Goal: Task Accomplishment & Management: Complete application form

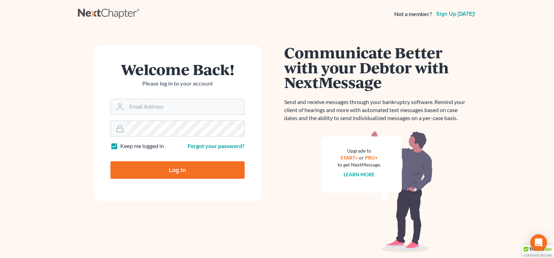
type input "[EMAIL_ADDRESS][DOMAIN_NAME]"
click at [178, 166] on input "Log In" at bounding box center [177, 169] width 134 height 17
type input "Thinking..."
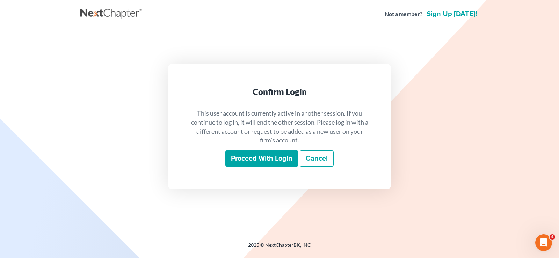
click at [265, 161] on input "Proceed with login" at bounding box center [261, 159] width 73 height 16
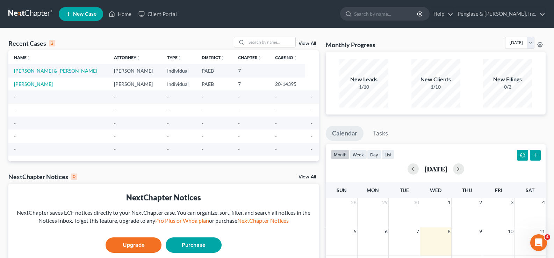
click at [38, 71] on link "[PERSON_NAME] & [PERSON_NAME]" at bounding box center [55, 71] width 83 height 6
select select "9"
select select "0"
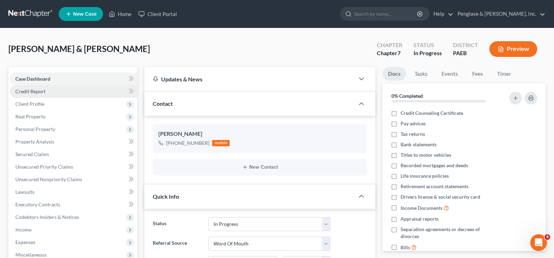
click at [37, 94] on span "Credit Report" at bounding box center [30, 91] width 30 height 6
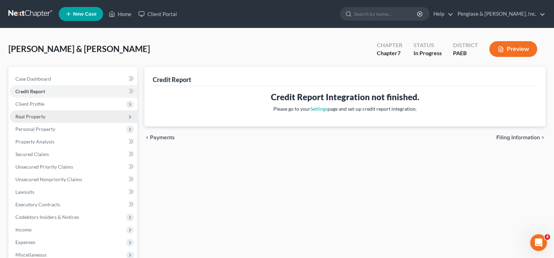
click at [32, 121] on span "Real Property" at bounding box center [74, 116] width 128 height 13
click at [24, 116] on span "Real Property" at bounding box center [30, 117] width 30 height 6
click at [38, 119] on span "Real Property" at bounding box center [30, 117] width 30 height 6
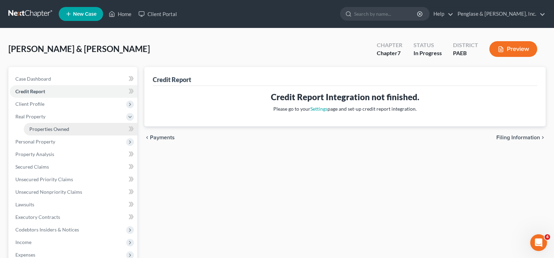
click at [42, 128] on span "Properties Owned" at bounding box center [49, 129] width 40 height 6
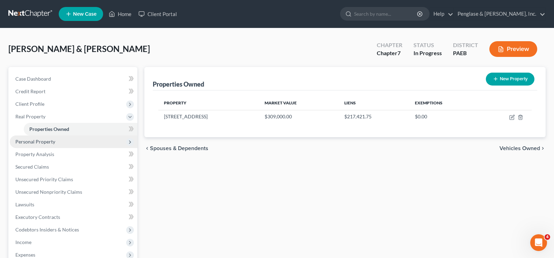
click at [43, 143] on span "Personal Property" at bounding box center [35, 142] width 40 height 6
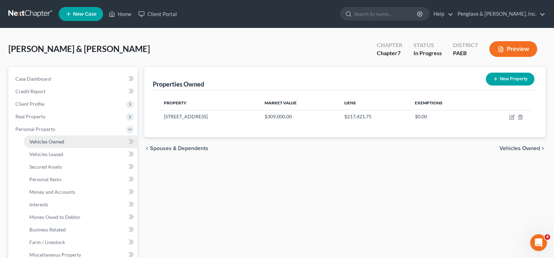
click at [50, 141] on span "Vehicles Owned" at bounding box center [46, 142] width 35 height 6
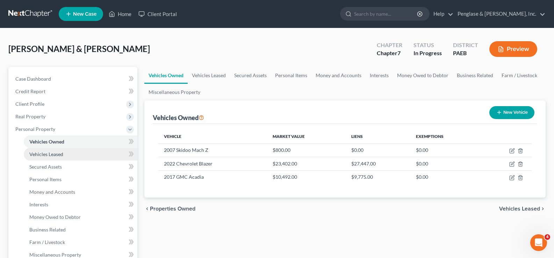
click at [37, 153] on span "Vehicles Leased" at bounding box center [46, 154] width 34 height 6
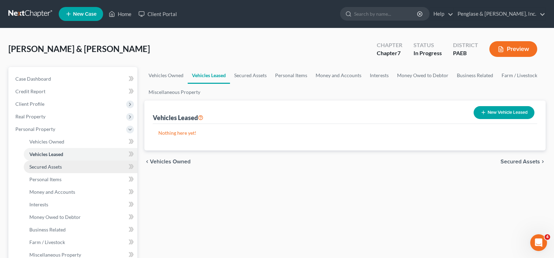
click at [39, 166] on span "Secured Assets" at bounding box center [45, 167] width 32 height 6
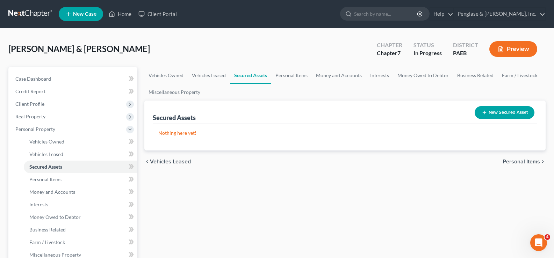
click at [488, 111] on button "New Secured Asset" at bounding box center [504, 112] width 60 height 13
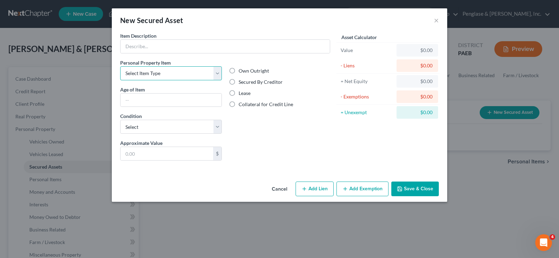
click at [217, 73] on select "Select Item Type Clothing Collectibles Of Value Electronics Firearms Household …" at bounding box center [171, 73] width 102 height 14
click at [198, 75] on select "Select Item Type Clothing Collectibles Of Value Electronics Firearms Household …" at bounding box center [171, 73] width 102 height 14
click at [281, 191] on button "Cancel" at bounding box center [279, 189] width 27 height 14
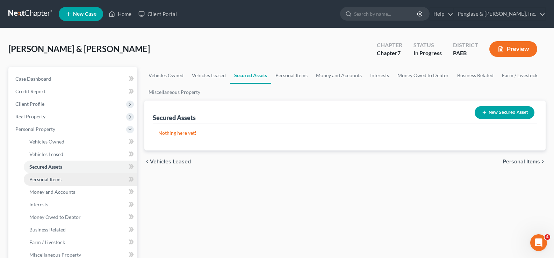
click at [53, 180] on span "Personal Items" at bounding box center [45, 179] width 32 height 6
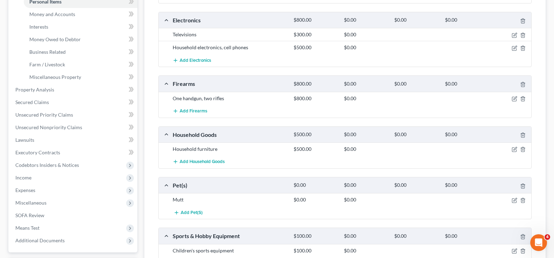
scroll to position [151, 0]
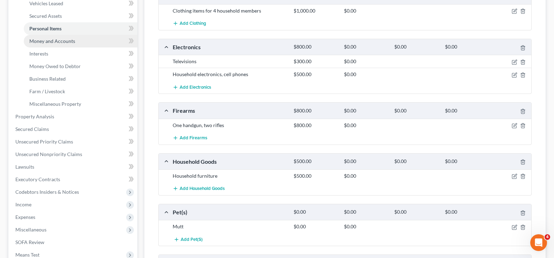
click at [47, 38] on span "Money and Accounts" at bounding box center [52, 41] width 46 height 6
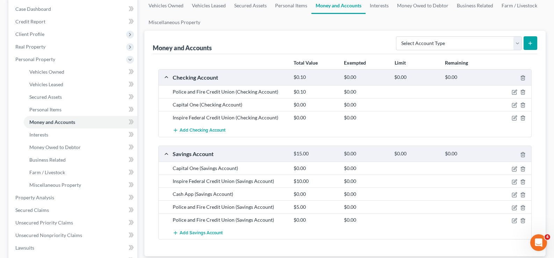
scroll to position [105, 0]
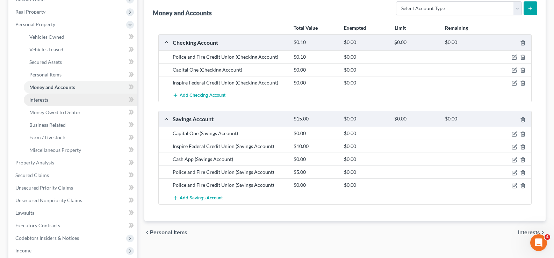
click at [41, 101] on span "Interests" at bounding box center [38, 100] width 19 height 6
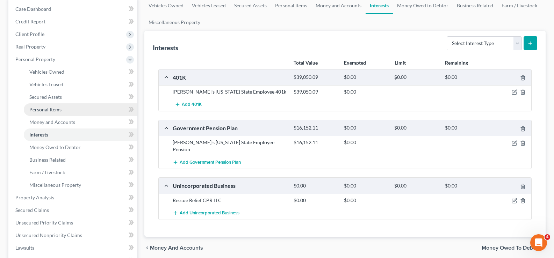
scroll to position [105, 0]
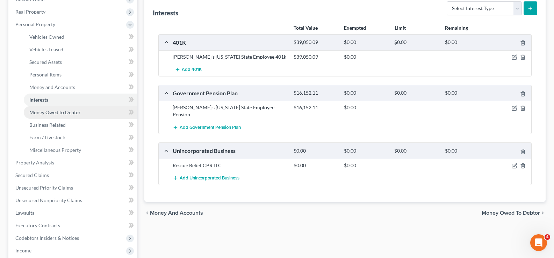
click at [66, 113] on span "Money Owed to Debtor" at bounding box center [54, 112] width 51 height 6
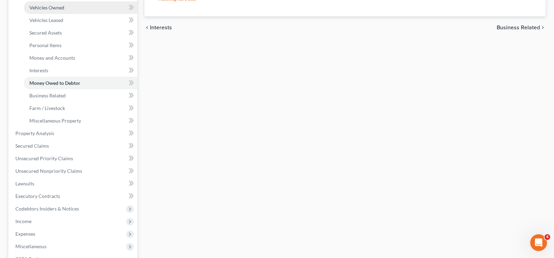
scroll to position [140, 0]
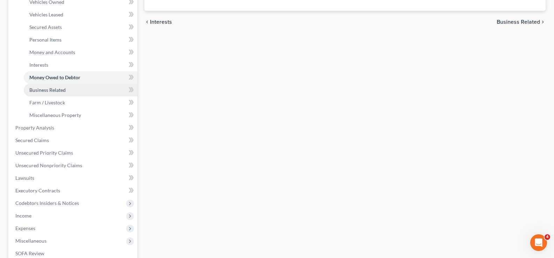
click at [55, 90] on span "Business Related" at bounding box center [47, 90] width 36 height 6
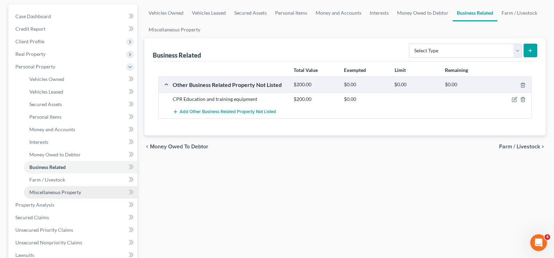
scroll to position [105, 0]
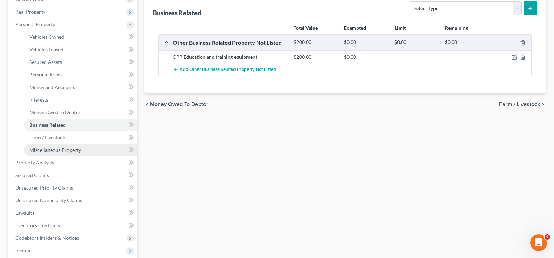
click at [46, 150] on span "Miscellaneous Property" at bounding box center [55, 150] width 52 height 6
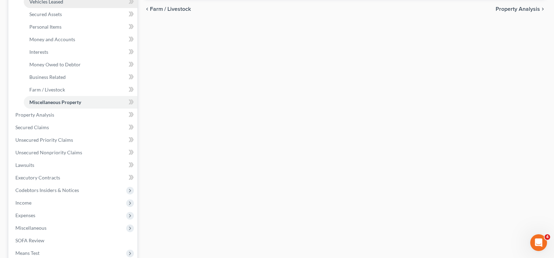
scroll to position [175, 0]
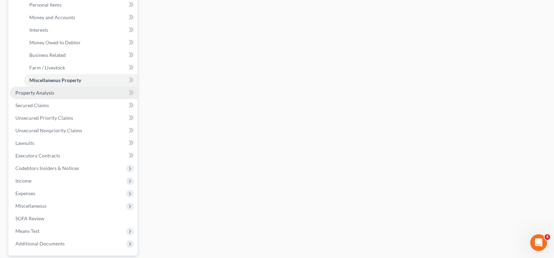
click at [43, 91] on span "Property Analysis" at bounding box center [34, 93] width 39 height 6
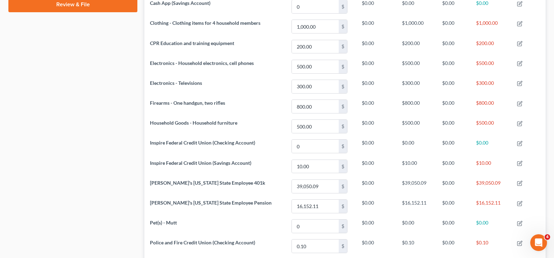
scroll to position [349, 0]
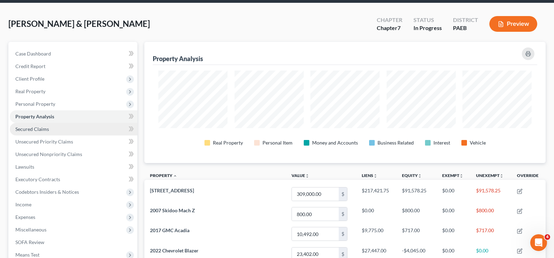
click at [34, 131] on span "Secured Claims" at bounding box center [32, 129] width 34 height 6
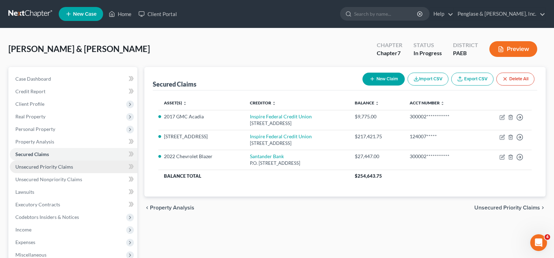
click at [52, 166] on span "Unsecured Priority Claims" at bounding box center [44, 167] width 58 height 6
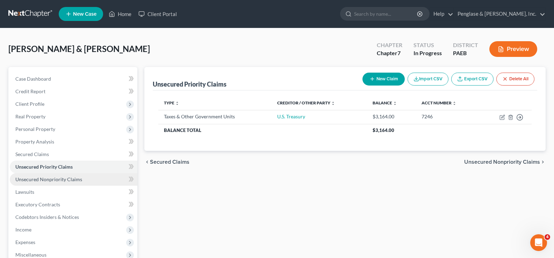
click at [54, 181] on span "Unsecured Nonpriority Claims" at bounding box center [48, 179] width 67 height 6
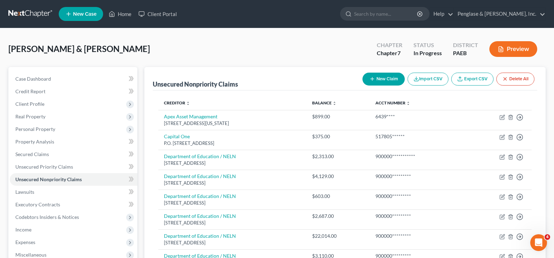
click at [387, 78] on button "New Claim" at bounding box center [383, 79] width 42 height 13
select select "2"
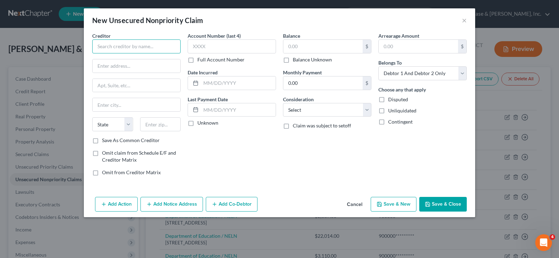
click at [109, 45] on input "text" at bounding box center [136, 46] width 88 height 14
type input "Affirm Inc"
click at [110, 67] on input "text" at bounding box center [137, 65] width 88 height 13
type input "[STREET_ADDRESS][US_STATE]"
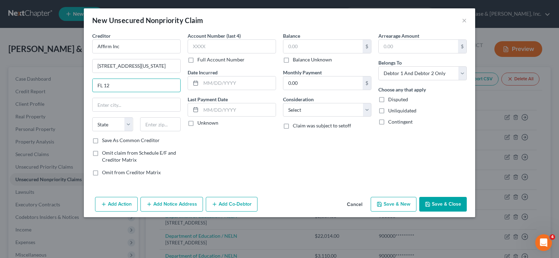
type input "FL 12"
type input "[GEOGRAPHIC_DATA]"
select select "4"
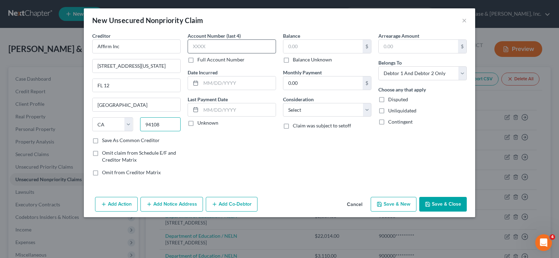
type input "94108"
click at [209, 45] on input "text" at bounding box center [232, 46] width 88 height 14
click at [215, 47] on input "QQ9W" at bounding box center [232, 46] width 88 height 14
type input "QQ9W"
click at [197, 61] on label "Full Account Number" at bounding box center [220, 59] width 47 height 7
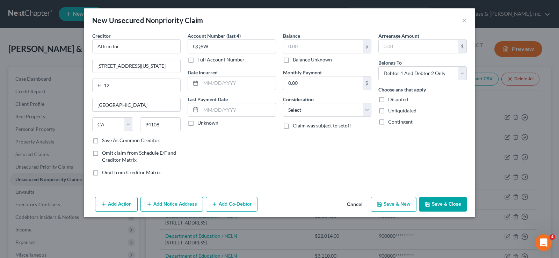
click at [200, 61] on input "Full Account Number" at bounding box center [202, 58] width 5 height 5
click at [221, 46] on input "QQ9W" at bounding box center [232, 46] width 88 height 14
type input "QQ9W****"
click at [211, 83] on input "text" at bounding box center [238, 83] width 75 height 13
type input "[DATE]"
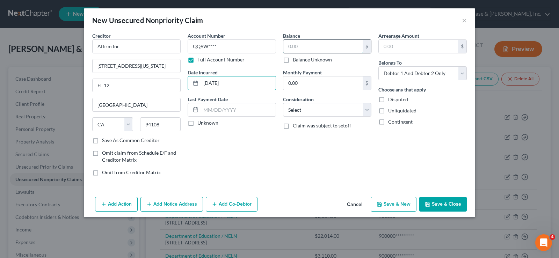
click at [302, 48] on input "text" at bounding box center [322, 46] width 79 height 13
type input "90"
click at [294, 83] on input "0.00" at bounding box center [322, 83] width 79 height 13
type input "16"
click at [404, 71] on select "Select Debtor 1 Only Debtor 2 Only Debtor 1 And Debtor 2 Only At Least One Of T…" at bounding box center [422, 73] width 88 height 14
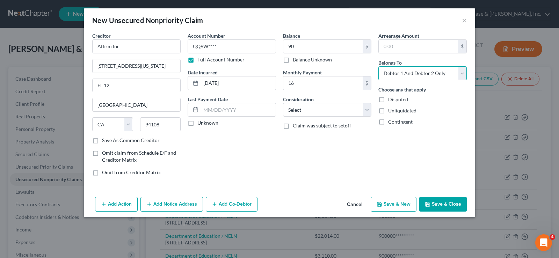
select select "0"
click at [378, 66] on select "Select Debtor 1 Only Debtor 2 Only Debtor 1 And Debtor 2 Only At Least One Of T…" at bounding box center [422, 73] width 88 height 14
click at [400, 202] on button "Save & New" at bounding box center [394, 204] width 46 height 15
select select "2"
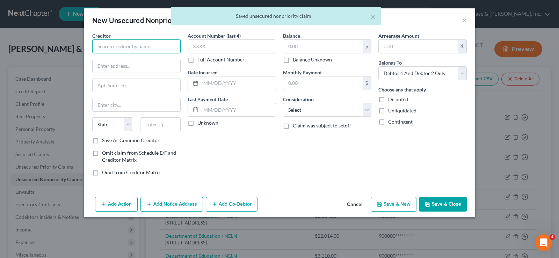
click at [133, 44] on input "text" at bounding box center [136, 46] width 88 height 14
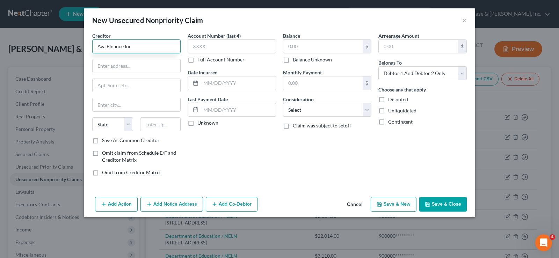
click at [112, 48] on input "Ava FInance Inc" at bounding box center [136, 46] width 88 height 14
type input "Ava Finance Inc"
click at [114, 63] on input "text" at bounding box center [137, 65] width 88 height 13
type input "30211 [GEOGRAPHIC_DATA]"
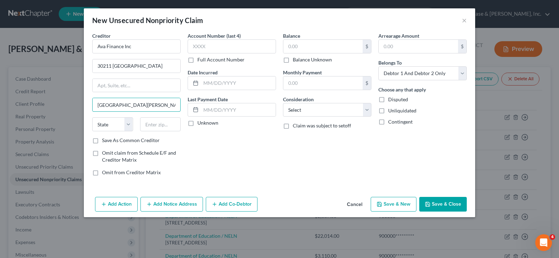
type input "[GEOGRAPHIC_DATA][PERSON_NAME]"
select select "4"
type input "92688"
click at [202, 46] on input "text" at bounding box center [232, 46] width 88 height 14
click at [197, 63] on label "Full Account Number" at bounding box center [220, 59] width 47 height 7
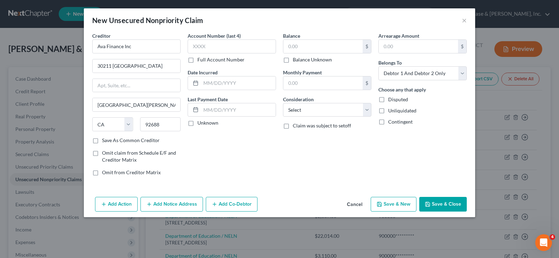
click at [200, 61] on input "Full Account Number" at bounding box center [202, 58] width 5 height 5
click at [201, 44] on input "text" at bounding box center [232, 46] width 88 height 14
type input "**********"
click at [232, 84] on input "text" at bounding box center [238, 83] width 75 height 13
type input "[DATE]"
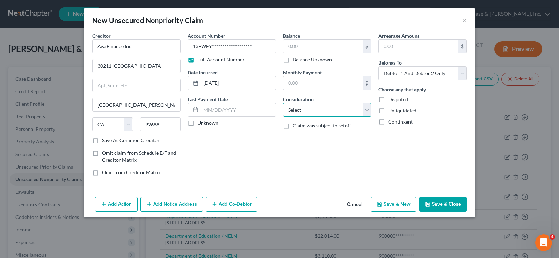
click at [332, 111] on select "Select Cable / Satellite Services Collection Agency Credit Card Debt Debt Couns…" at bounding box center [327, 110] width 88 height 14
select select "2"
click at [283, 103] on select "Select Cable / Satellite Services Collection Agency Credit Card Debt Debt Couns…" at bounding box center [327, 110] width 88 height 14
click at [313, 46] on input "text" at bounding box center [322, 46] width 79 height 13
type input "30"
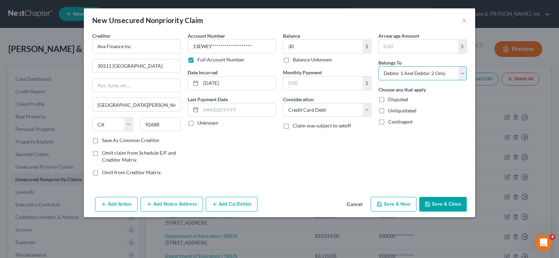
click at [412, 77] on select "Select Debtor 1 Only Debtor 2 Only Debtor 1 And Debtor 2 Only At Least One Of T…" at bounding box center [422, 73] width 88 height 14
select select "0"
click at [378, 66] on select "Select Debtor 1 Only Debtor 2 Only Debtor 1 And Debtor 2 Only At Least One Of T…" at bounding box center [422, 73] width 88 height 14
click at [398, 202] on button "Save & New" at bounding box center [394, 204] width 46 height 15
select select "2"
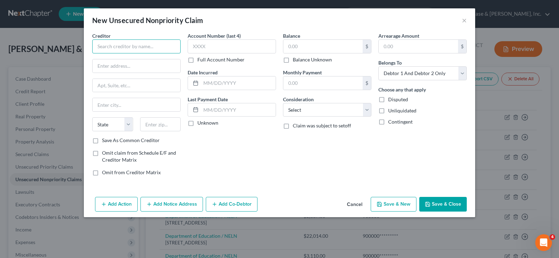
click at [133, 48] on input "text" at bounding box center [136, 46] width 88 height 14
type input "Capital One"
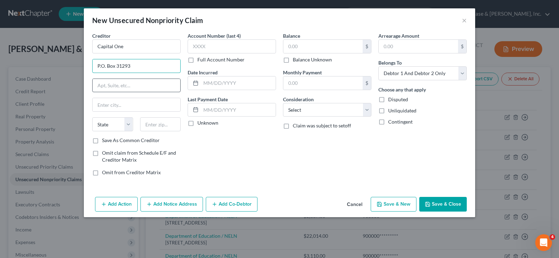
type input "P.O. Box 31293"
type input "[GEOGRAPHIC_DATA]"
select select "46"
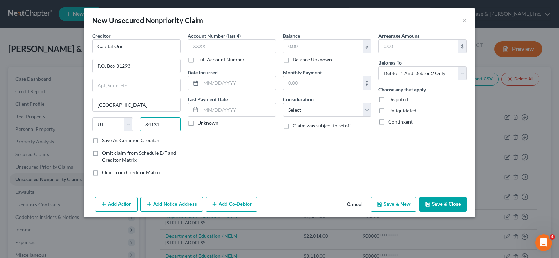
type input "84131"
click at [197, 60] on label "Full Account Number" at bounding box center [220, 59] width 47 height 7
click at [200, 60] on input "Full Account Number" at bounding box center [202, 58] width 5 height 5
click at [205, 48] on input "text" at bounding box center [232, 46] width 88 height 14
type input "8"
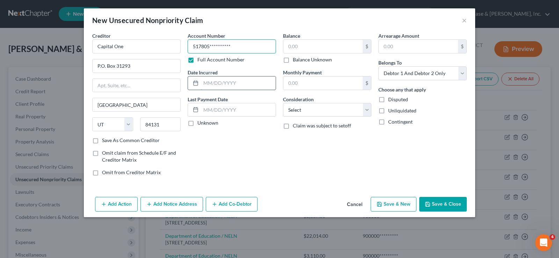
type input "**********"
click at [212, 87] on input "text" at bounding box center [238, 83] width 75 height 13
type input "[DATE]"
click at [301, 47] on input "text" at bounding box center [322, 46] width 79 height 13
type input "3,648"
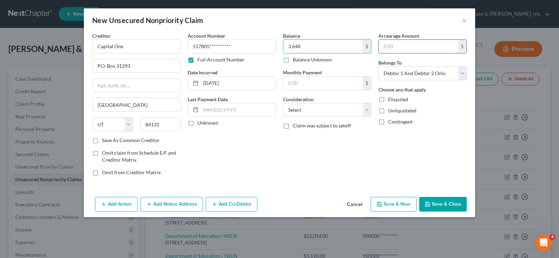
click at [404, 46] on input "text" at bounding box center [418, 46] width 79 height 13
type input "6"
type input "3,648"
click at [424, 73] on select "Select Debtor 1 Only Debtor 2 Only Debtor 1 And Debtor 2 Only At Least One Of T…" at bounding box center [422, 73] width 88 height 14
select select "0"
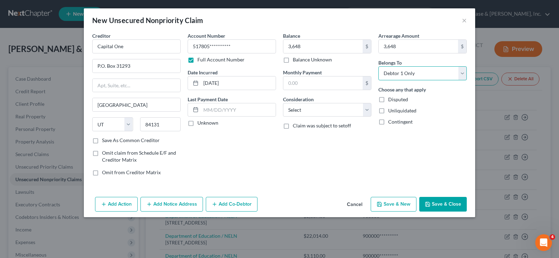
click at [378, 66] on select "Select Debtor 1 Only Debtor 2 Only Debtor 1 And Debtor 2 Only At Least One Of T…" at bounding box center [422, 73] width 88 height 14
click at [314, 111] on select "Select Cable / Satellite Services Collection Agency Credit Card Debt Debt Couns…" at bounding box center [327, 110] width 88 height 14
select select "2"
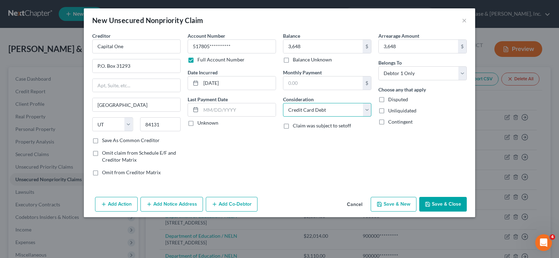
click at [283, 103] on select "Select Cable / Satellite Services Collection Agency Credit Card Debt Debt Couns…" at bounding box center [327, 110] width 88 height 14
click at [315, 150] on div "Balance 3,648.00 $ Balance Unknown Balance Undetermined 3,648 $ Balance Unknown…" at bounding box center [326, 107] width 95 height 150
click at [435, 203] on button "Save & Close" at bounding box center [443, 204] width 48 height 15
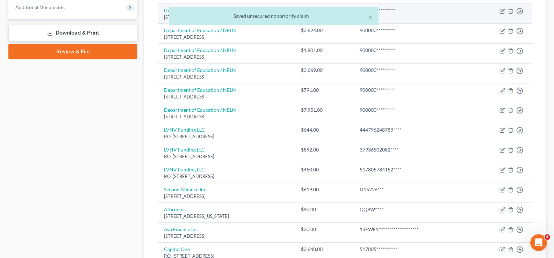
scroll to position [314, 0]
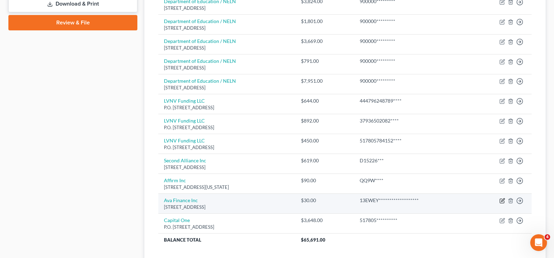
click at [502, 201] on icon "button" at bounding box center [502, 201] width 6 height 6
select select "4"
select select "2"
select select "0"
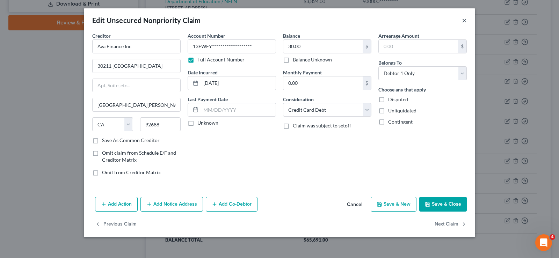
click at [464, 21] on button "×" at bounding box center [464, 20] width 5 height 8
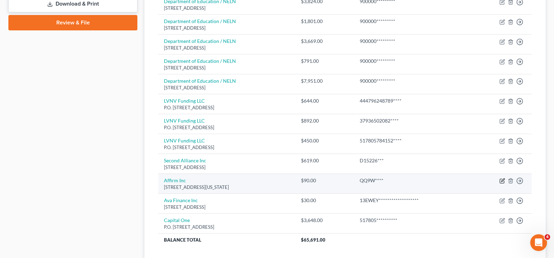
click at [502, 181] on icon "button" at bounding box center [502, 180] width 3 height 3
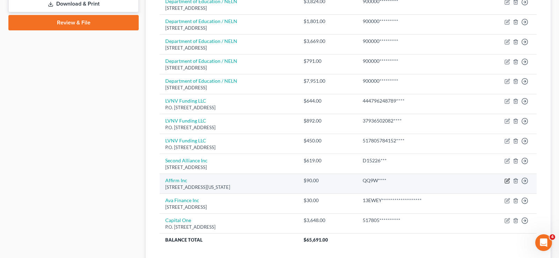
select select "4"
select select "0"
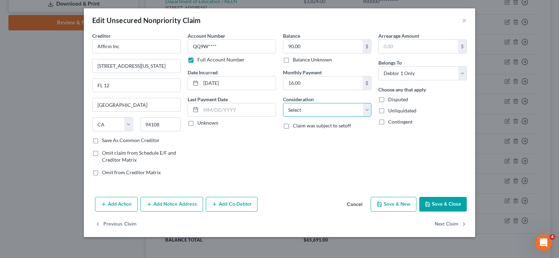
click at [369, 108] on select "Select Cable / Satellite Services Collection Agency Credit Card Debt Debt Couns…" at bounding box center [327, 110] width 88 height 14
select select "14"
click at [283, 103] on select "Select Cable / Satellite Services Collection Agency Credit Card Debt Debt Couns…" at bounding box center [327, 110] width 88 height 14
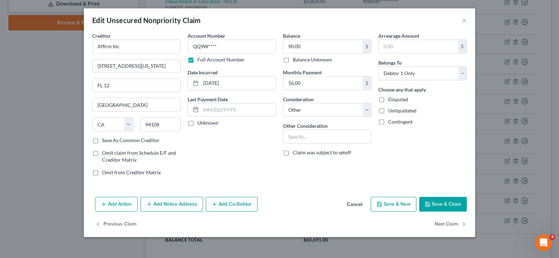
click at [399, 202] on button "Save & New" at bounding box center [394, 204] width 46 height 15
select select "2"
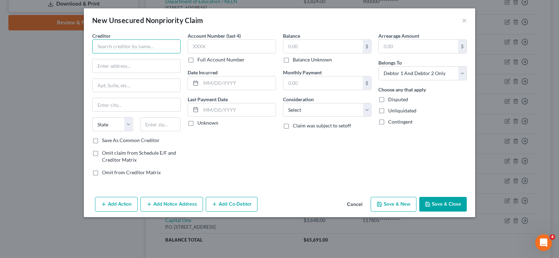
click at [126, 45] on input "text" at bounding box center [136, 46] width 88 height 14
type input "Capital One"
click at [105, 67] on input "text" at bounding box center [137, 65] width 88 height 13
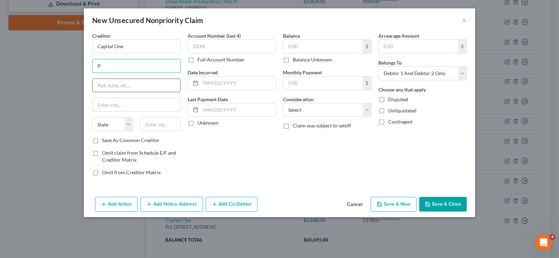
type input "P.O. Box 31293"
click at [117, 102] on input "text" at bounding box center [137, 104] width 88 height 13
type input "[GEOGRAPHIC_DATA]"
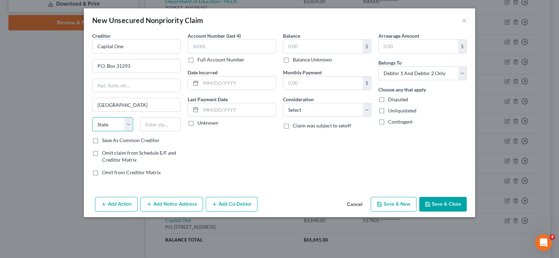
click at [115, 124] on select "State [US_STATE] AK AR AZ CA CO CT DE DC [GEOGRAPHIC_DATA] [GEOGRAPHIC_DATA] GU…" at bounding box center [112, 124] width 41 height 14
select select "46"
click at [92, 117] on select "State [US_STATE] AK AR AZ CA CO CT DE DC [GEOGRAPHIC_DATA] [GEOGRAPHIC_DATA] GU…" at bounding box center [112, 124] width 41 height 14
click at [157, 126] on input "text" at bounding box center [160, 124] width 41 height 14
type input "84131"
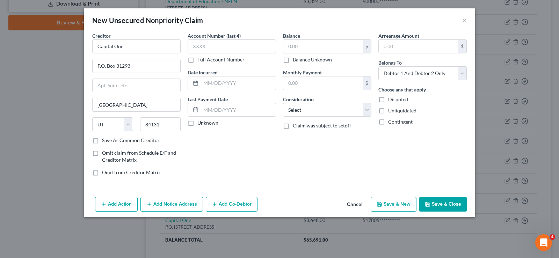
click at [197, 60] on label "Full Account Number" at bounding box center [220, 59] width 47 height 7
click at [200, 60] on input "Full Account Number" at bounding box center [202, 58] width 5 height 5
click at [199, 49] on input "text" at bounding box center [232, 46] width 88 height 14
type input "**********"
click at [215, 85] on input "text" at bounding box center [238, 83] width 75 height 13
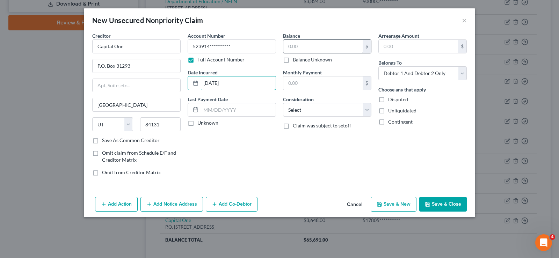
type input "[DATE]"
click at [305, 48] on input "text" at bounding box center [322, 46] width 79 height 13
type input "6,809"
click at [403, 43] on input "text" at bounding box center [418, 46] width 79 height 13
type input "6,809"
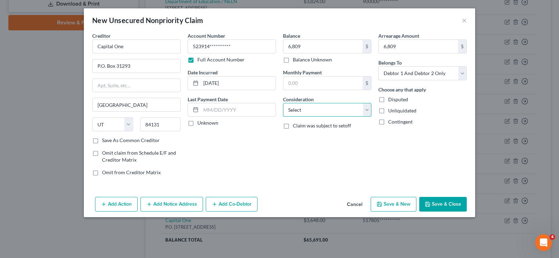
click at [365, 110] on select "Select Cable / Satellite Services Collection Agency Credit Card Debt Debt Couns…" at bounding box center [327, 110] width 88 height 14
select select "2"
click at [283, 103] on select "Select Cable / Satellite Services Collection Agency Credit Card Debt Debt Couns…" at bounding box center [327, 110] width 88 height 14
click at [413, 70] on select "Select Debtor 1 Only Debtor 2 Only Debtor 1 And Debtor 2 Only At Least One Of T…" at bounding box center [422, 73] width 88 height 14
select select "0"
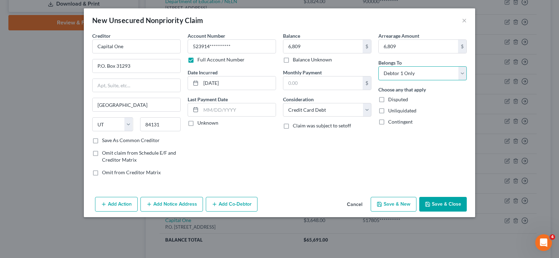
click at [378, 66] on select "Select Debtor 1 Only Debtor 2 Only Debtor 1 And Debtor 2 Only At Least One Of T…" at bounding box center [422, 73] width 88 height 14
click at [391, 201] on button "Save & New" at bounding box center [394, 204] width 46 height 15
select select "2"
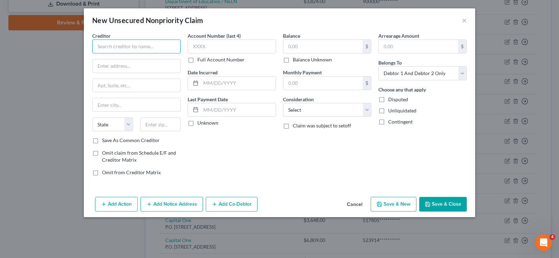
click at [121, 46] on input "text" at bounding box center [136, 46] width 88 height 14
type input "Credit Collection Service"
click at [138, 70] on input "text" at bounding box center [137, 65] width 88 height 13
type input "[STREET_ADDRESS]"
type input "[PERSON_NAME]"
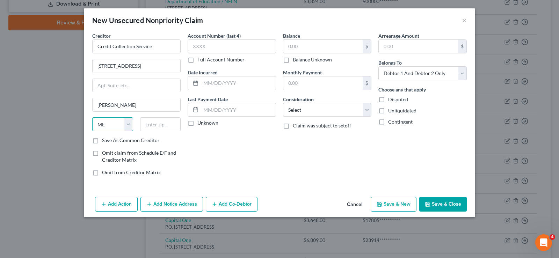
click at [128, 125] on select "State [US_STATE] AK AR AZ CA CO CT DE DC [GEOGRAPHIC_DATA] [GEOGRAPHIC_DATA] GU…" at bounding box center [112, 124] width 41 height 14
select select "22"
click at [92, 117] on select "State [US_STATE] AK AR AZ CA CO CT DE DC [GEOGRAPHIC_DATA] [GEOGRAPHIC_DATA] GU…" at bounding box center [112, 124] width 41 height 14
click at [157, 126] on input "text" at bounding box center [160, 124] width 41 height 14
type input "02062"
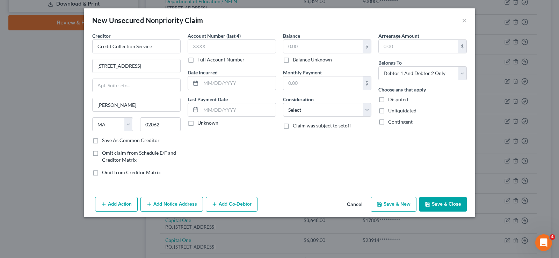
click at [197, 60] on label "Full Account Number" at bounding box center [220, 59] width 47 height 7
click at [200, 60] on input "Full Account Number" at bounding box center [202, 58] width 5 height 5
click at [197, 49] on input "text" at bounding box center [232, 46] width 88 height 14
type input "143025**"
click at [208, 82] on input "text" at bounding box center [238, 83] width 75 height 13
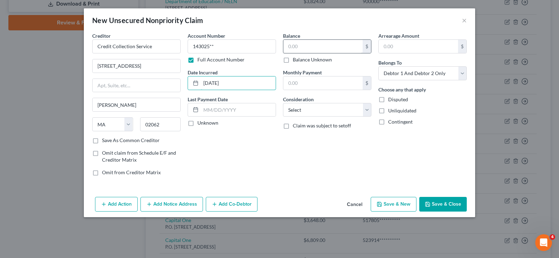
type input "[DATE]"
click at [310, 44] on input "text" at bounding box center [322, 46] width 79 height 13
type input "1,118"
click at [409, 46] on input "text" at bounding box center [418, 46] width 79 height 13
type input "1,118"
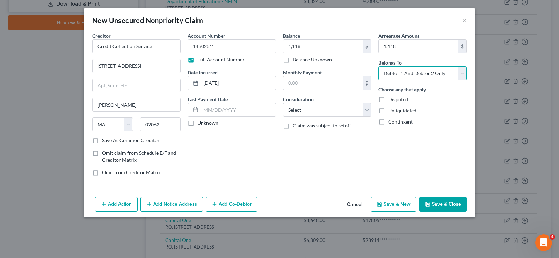
click at [410, 75] on select "Select Debtor 1 Only Debtor 2 Only Debtor 1 And Debtor 2 Only At Least One Of T…" at bounding box center [422, 73] width 88 height 14
select select "0"
click at [378, 66] on select "Select Debtor 1 Only Debtor 2 Only Debtor 1 And Debtor 2 Only At Least One Of T…" at bounding box center [422, 73] width 88 height 14
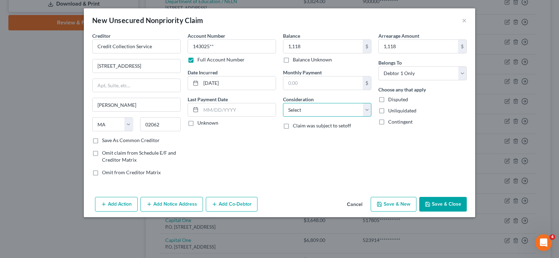
click at [351, 110] on select "Select Cable / Satellite Services Collection Agency Credit Card Debt Debt Couns…" at bounding box center [327, 110] width 88 height 14
select select "1"
click at [283, 103] on select "Select Cable / Satellite Services Collection Agency Credit Card Debt Debt Couns…" at bounding box center [327, 110] width 88 height 14
click at [396, 203] on button "Save & New" at bounding box center [394, 204] width 46 height 15
select select "2"
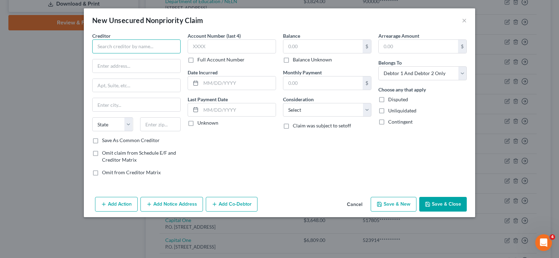
click at [105, 48] on input "text" at bounding box center [136, 46] width 88 height 14
type input "Credit One Bank"
click at [197, 60] on label "Full Account Number" at bounding box center [220, 59] width 47 height 7
click at [200, 60] on input "Full Account Number" at bounding box center [202, 58] width 5 height 5
click at [200, 48] on input "text" at bounding box center [232, 46] width 88 height 14
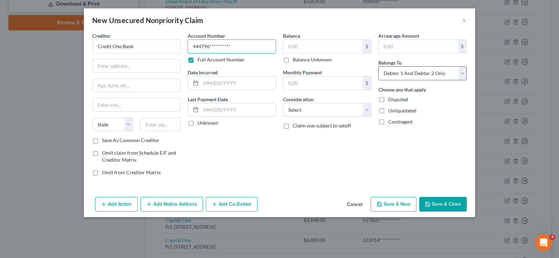
type input "**********"
click at [417, 70] on select "Select Debtor 1 Only Debtor 2 Only Debtor 1 And Debtor 2 Only At Least One Of T…" at bounding box center [422, 73] width 88 height 14
select select "0"
click at [378, 66] on select "Select Debtor 1 Only Debtor 2 Only Debtor 1 And Debtor 2 Only At Least One Of T…" at bounding box center [422, 73] width 88 height 14
click at [299, 49] on input "text" at bounding box center [322, 46] width 79 height 13
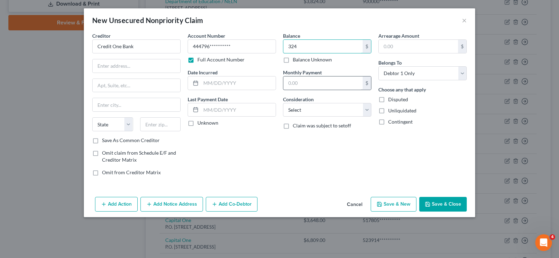
type input "324"
click at [321, 81] on input "text" at bounding box center [322, 83] width 79 height 13
type input "30"
click at [410, 45] on input "text" at bounding box center [418, 46] width 79 height 13
type input "150"
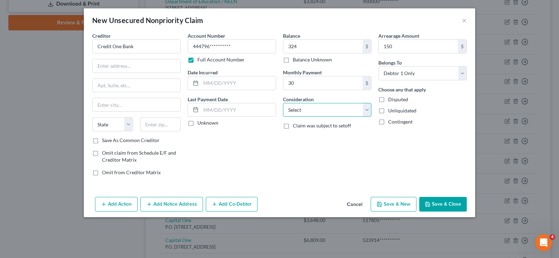
click at [341, 111] on select "Select Cable / Satellite Services Collection Agency Credit Card Debt Debt Couns…" at bounding box center [327, 110] width 88 height 14
select select "2"
click at [283, 103] on select "Select Cable / Satellite Services Collection Agency Credit Card Debt Debt Couns…" at bounding box center [327, 110] width 88 height 14
click at [218, 85] on input "text" at bounding box center [238, 83] width 75 height 13
type input "[DATE]"
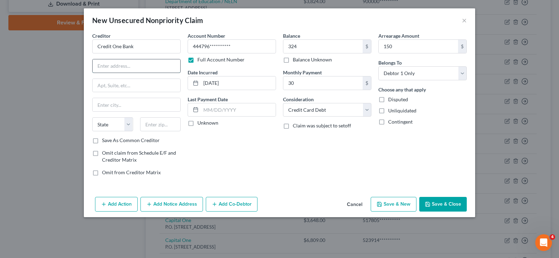
click at [106, 66] on input "text" at bounding box center [137, 65] width 88 height 13
type input "P.O. Box 98875"
type input "[GEOGRAPHIC_DATA]"
click at [126, 125] on select "State [US_STATE] AK AR AZ CA CO CT DE DC [GEOGRAPHIC_DATA] [GEOGRAPHIC_DATA] GU…" at bounding box center [112, 124] width 41 height 14
click at [129, 125] on select "State [US_STATE] AK AR AZ CA CO CT DE DC [GEOGRAPHIC_DATA] [GEOGRAPHIC_DATA] GU…" at bounding box center [112, 124] width 41 height 14
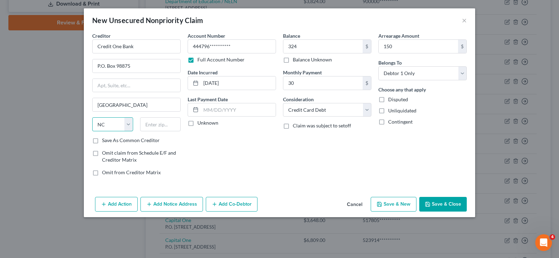
select select "31"
click at [92, 117] on select "State [US_STATE] AK AR AZ CA CO CT DE DC [GEOGRAPHIC_DATA] [GEOGRAPHIC_DATA] GU…" at bounding box center [112, 124] width 41 height 14
click at [159, 125] on input "text" at bounding box center [160, 124] width 41 height 14
type input "89193"
click at [197, 124] on label "Unknown" at bounding box center [207, 122] width 21 height 7
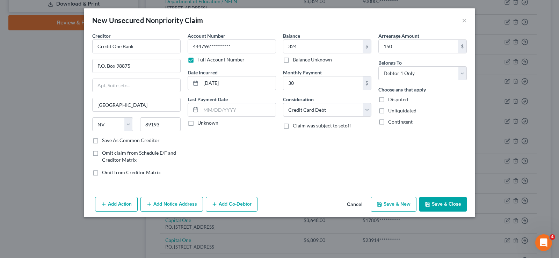
click at [200, 124] on input "Unknown" at bounding box center [202, 121] width 5 height 5
checkbox input "true"
click at [398, 205] on button "Save & New" at bounding box center [394, 204] width 46 height 15
select select "2"
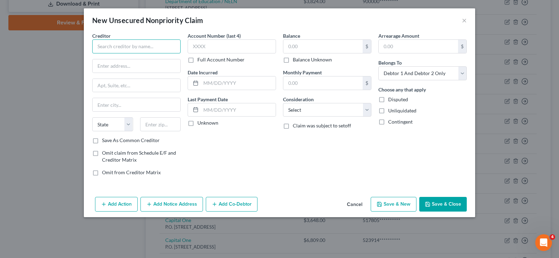
click at [111, 47] on input "text" at bounding box center [136, 46] width 88 height 14
type input "Discover Card"
click at [197, 62] on label "Full Account Number" at bounding box center [220, 59] width 47 height 7
click at [200, 61] on input "Full Account Number" at bounding box center [202, 58] width 5 height 5
click at [195, 50] on input "text" at bounding box center [232, 46] width 88 height 14
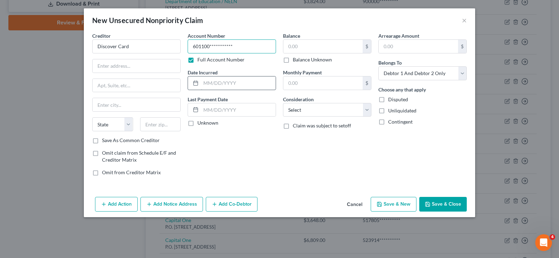
type input "**********"
click at [204, 83] on input "text" at bounding box center [238, 83] width 75 height 13
type input "[DATE]"
click at [197, 123] on label "Unknown" at bounding box center [207, 122] width 21 height 7
click at [200, 123] on input "Unknown" at bounding box center [202, 121] width 5 height 5
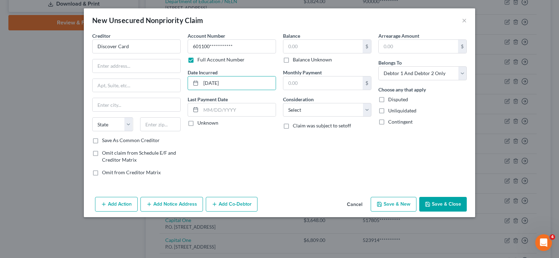
checkbox input "true"
click at [297, 45] on input "text" at bounding box center [322, 46] width 79 height 13
type input "2,893"
click at [404, 41] on input "text" at bounding box center [418, 46] width 79 height 13
type input "2,893"
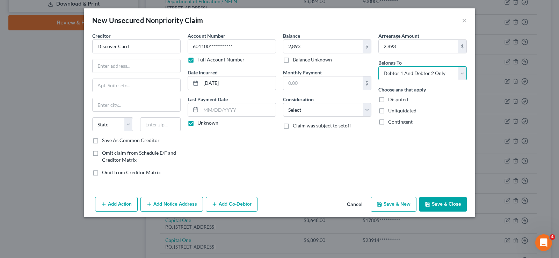
click at [417, 73] on select "Select Debtor 1 Only Debtor 2 Only Debtor 1 And Debtor 2 Only At Least One Of T…" at bounding box center [422, 73] width 88 height 14
select select "0"
click at [378, 66] on select "Select Debtor 1 Only Debtor 2 Only Debtor 1 And Debtor 2 Only At Least One Of T…" at bounding box center [422, 73] width 88 height 14
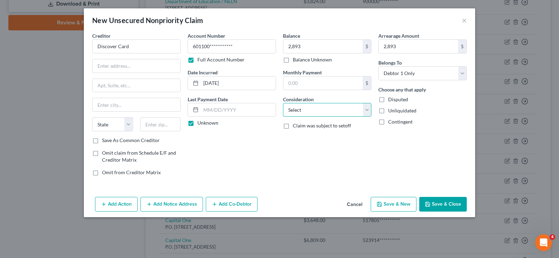
click at [322, 110] on select "Select Cable / Satellite Services Collection Agency Credit Card Debt Debt Couns…" at bounding box center [327, 110] width 88 height 14
select select "2"
click at [283, 103] on select "Select Cable / Satellite Services Collection Agency Credit Card Debt Debt Couns…" at bounding box center [327, 110] width 88 height 14
click at [102, 66] on input "text" at bounding box center [137, 65] width 88 height 13
type input "P.O. Box 30939"
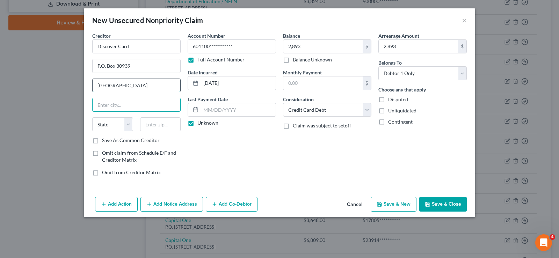
click at [130, 88] on input "[GEOGRAPHIC_DATA]" at bounding box center [137, 85] width 88 height 13
type input "S"
type input "[GEOGRAPHIC_DATA]"
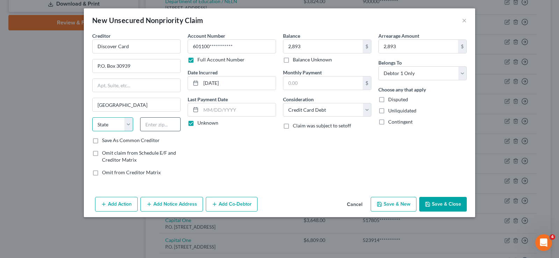
select select "46"
click at [156, 123] on input "text" at bounding box center [160, 124] width 41 height 14
type input "84130"
click at [395, 205] on button "Save & New" at bounding box center [394, 204] width 46 height 15
select select "2"
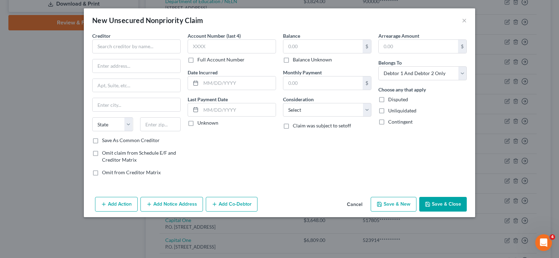
click at [354, 205] on button "Cancel" at bounding box center [354, 205] width 27 height 14
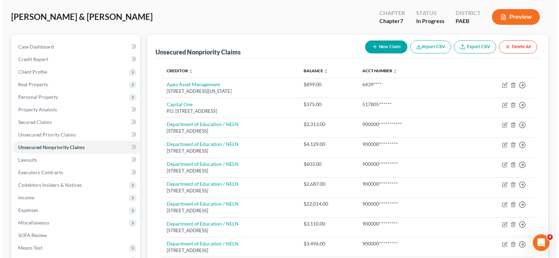
scroll to position [0, 0]
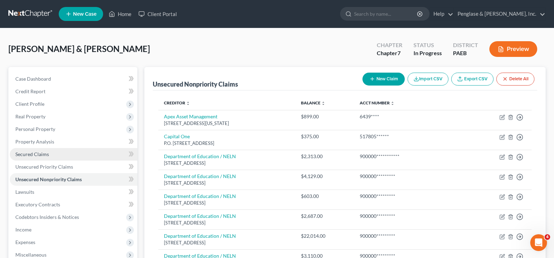
click at [32, 155] on span "Secured Claims" at bounding box center [32, 154] width 34 height 6
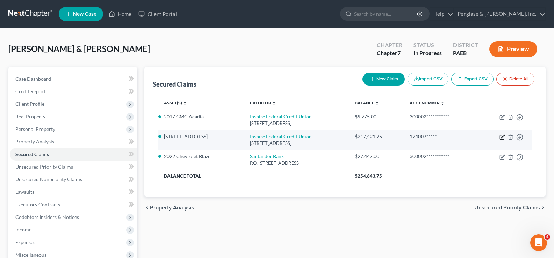
click at [502, 138] on icon "button" at bounding box center [502, 138] width 6 height 6
select select "39"
select select "2"
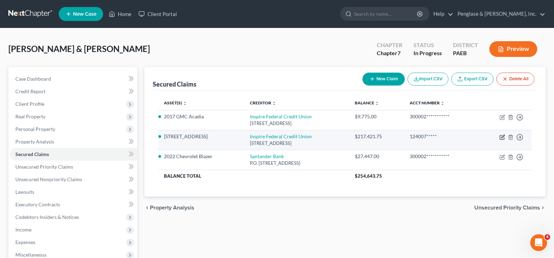
select select "0"
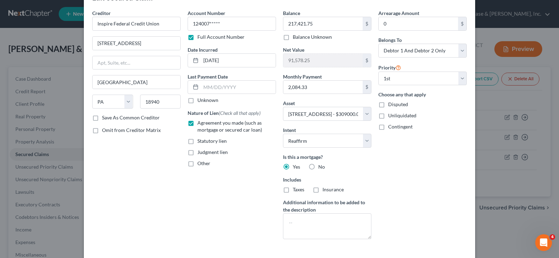
scroll to position [35, 0]
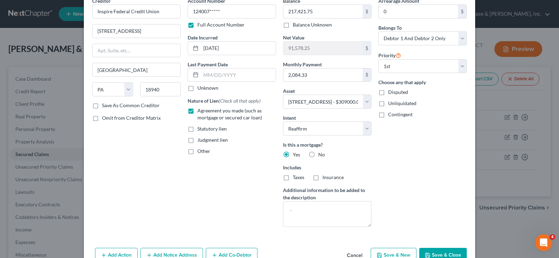
click at [318, 155] on label "No" at bounding box center [321, 154] width 7 height 7
click at [321, 155] on input "No" at bounding box center [323, 153] width 5 height 5
radio input "true"
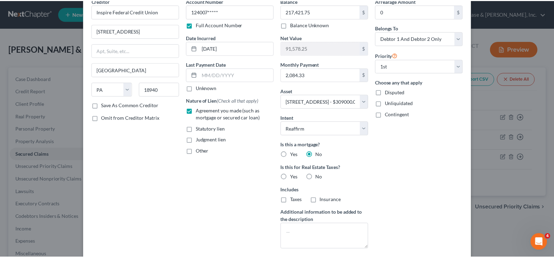
scroll to position [70, 0]
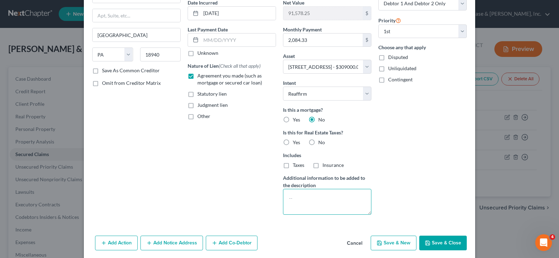
click at [338, 202] on textarea at bounding box center [327, 202] width 88 height 26
type textarea "Home Equity Line"
click at [437, 243] on button "Save & Close" at bounding box center [443, 243] width 48 height 15
select select
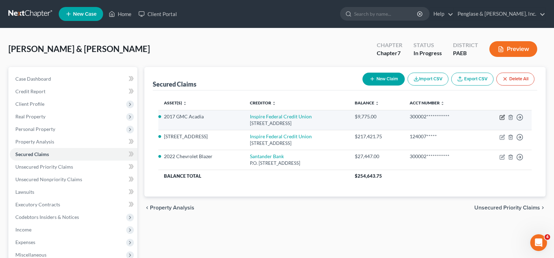
click at [503, 115] on icon "button" at bounding box center [502, 118] width 6 height 6
select select "39"
select select "24"
select select "2"
select select "0"
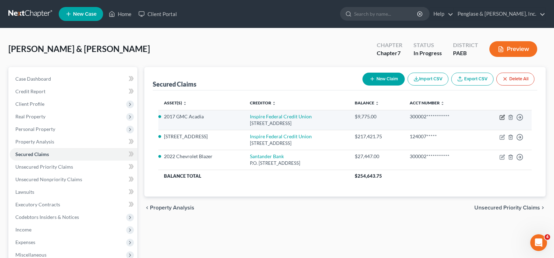
select select "0"
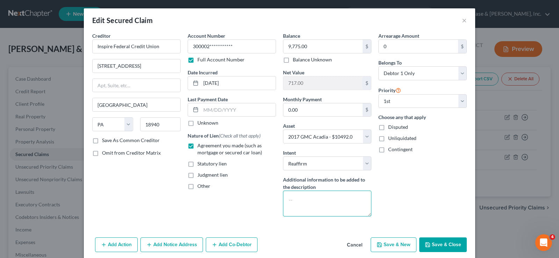
click at [313, 204] on textarea at bounding box center [327, 204] width 88 height 26
type textarea "Included in Home Equity Line"
click at [445, 245] on button "Save & Close" at bounding box center [443, 245] width 48 height 15
select select
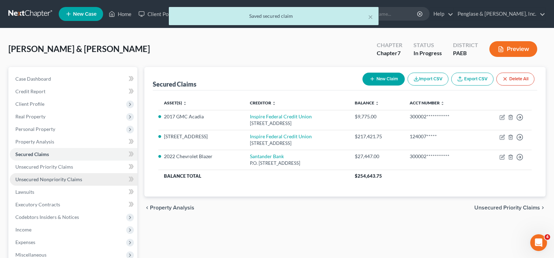
click at [51, 178] on span "Unsecured Nonpriority Claims" at bounding box center [48, 179] width 67 height 6
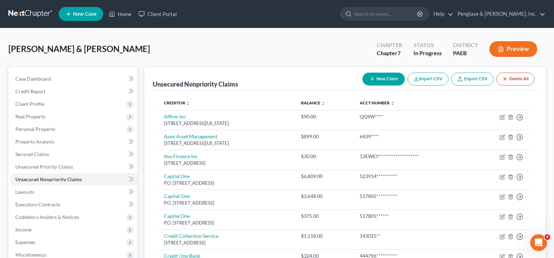
click at [379, 79] on button "New Claim" at bounding box center [383, 79] width 42 height 13
select select "2"
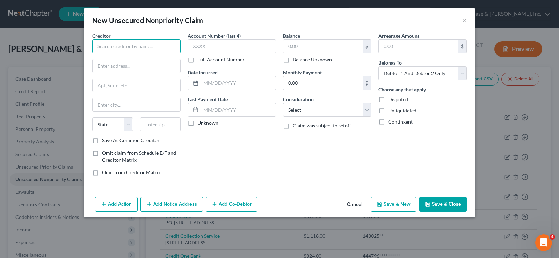
click at [116, 48] on input "text" at bounding box center [136, 46] width 88 height 14
type input "JPMCB"
click at [197, 60] on label "Full Account Number" at bounding box center [220, 59] width 47 height 7
click at [200, 60] on input "Full Account Number" at bounding box center [202, 58] width 5 height 5
click at [192, 47] on input "text" at bounding box center [232, 46] width 88 height 14
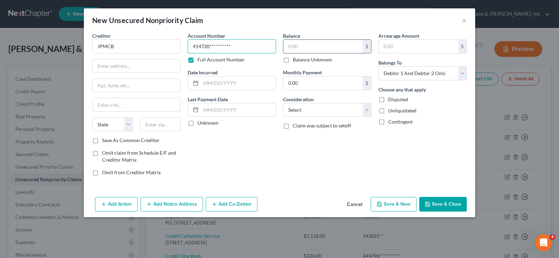
type input "**********"
click at [288, 46] on input "text" at bounding box center [322, 46] width 79 height 13
type input "4,672"
click at [398, 48] on input "text" at bounding box center [418, 46] width 79 height 13
type input "4,672"
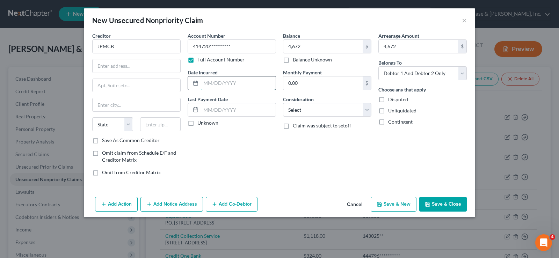
click at [219, 82] on input "text" at bounding box center [238, 83] width 75 height 13
type input "[DATE]"
click at [197, 124] on label "Unknown" at bounding box center [207, 122] width 21 height 7
click at [200, 124] on input "Unknown" at bounding box center [202, 121] width 5 height 5
checkbox input "true"
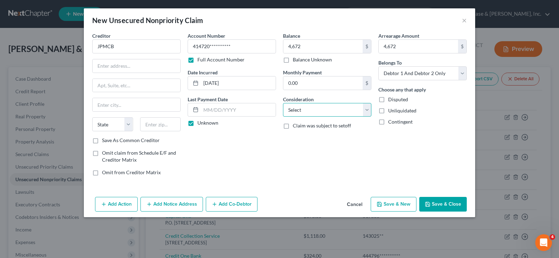
click at [324, 110] on select "Select Cable / Satellite Services Collection Agency Credit Card Debt Debt Couns…" at bounding box center [327, 110] width 88 height 14
select select "2"
click at [283, 103] on select "Select Cable / Satellite Services Collection Agency Credit Card Debt Debt Couns…" at bounding box center [327, 110] width 88 height 14
click at [397, 71] on select "Select Debtor 1 Only Debtor 2 Only Debtor 1 And Debtor 2 Only At Least One Of T…" at bounding box center [422, 73] width 88 height 14
select select "0"
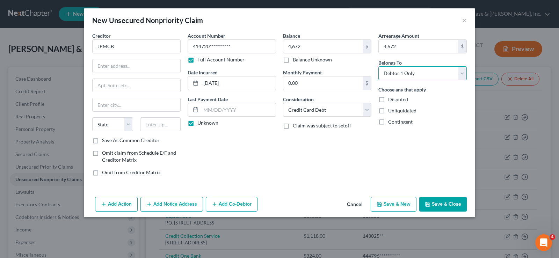
click at [378, 66] on select "Select Debtor 1 Only Debtor 2 Only Debtor 1 And Debtor 2 Only At Least One Of T…" at bounding box center [422, 73] width 88 height 14
click at [108, 69] on input "text" at bounding box center [137, 65] width 88 height 13
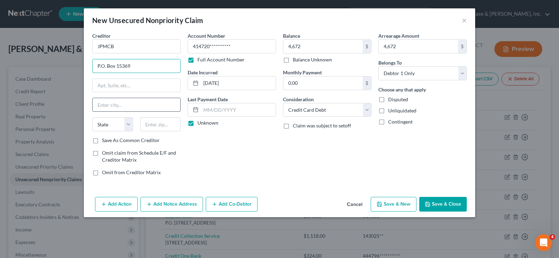
type input "P.O. Box 15369"
click at [109, 103] on input "text" at bounding box center [137, 104] width 88 height 13
type input "Wilmington"
select select "7"
type input "19850"
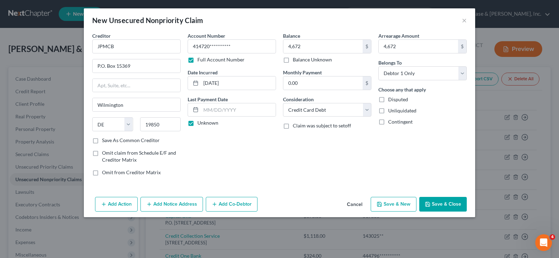
click at [384, 202] on button "Save & New" at bounding box center [394, 204] width 46 height 15
select select "2"
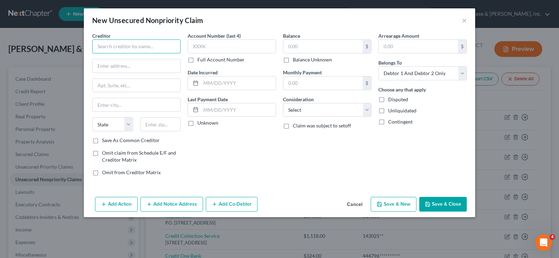
click at [110, 49] on input "text" at bounding box center [136, 46] width 88 height 14
type input "Macys / Citibank"
click at [197, 61] on label "Full Account Number" at bounding box center [220, 59] width 47 height 7
click at [200, 61] on input "Full Account Number" at bounding box center [202, 58] width 5 height 5
click at [197, 44] on input "text" at bounding box center [232, 46] width 88 height 14
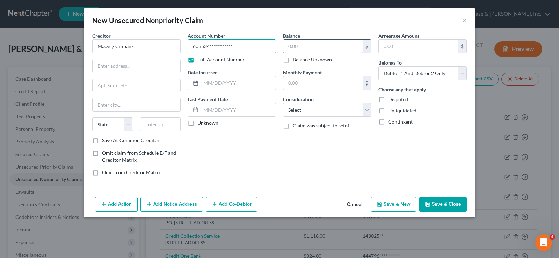
type input "**********"
click at [320, 46] on input "text" at bounding box center [322, 46] width 79 height 13
type input "287"
click at [409, 46] on input "text" at bounding box center [418, 46] width 79 height 13
type input "287"
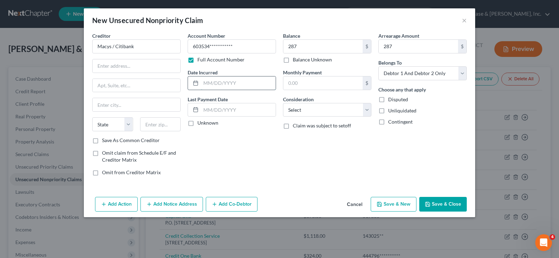
click at [237, 88] on input "text" at bounding box center [238, 83] width 75 height 13
type input "[DATE]"
click at [197, 124] on label "Unknown" at bounding box center [207, 122] width 21 height 7
click at [200, 124] on input "Unknown" at bounding box center [202, 121] width 5 height 5
checkbox input "true"
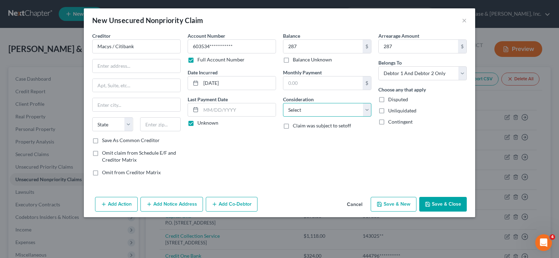
click at [321, 108] on select "Select Cable / Satellite Services Collection Agency Credit Card Debt Debt Couns…" at bounding box center [327, 110] width 88 height 14
select select "2"
click at [283, 103] on select "Select Cable / Satellite Services Collection Agency Credit Card Debt Debt Couns…" at bounding box center [327, 110] width 88 height 14
click at [400, 74] on select "Select Debtor 1 Only Debtor 2 Only Debtor 1 And Debtor 2 Only At Least One Of T…" at bounding box center [422, 73] width 88 height 14
select select "0"
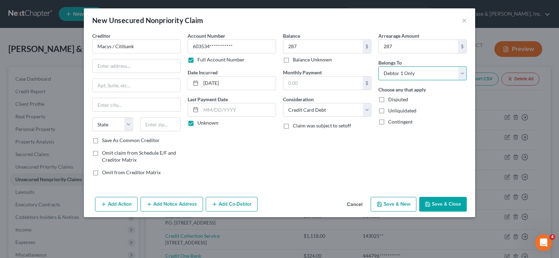
click at [378, 66] on select "Select Debtor 1 Only Debtor 2 Only Debtor 1 And Debtor 2 Only At Least One Of T…" at bounding box center [422, 73] width 88 height 14
click at [118, 66] on input "text" at bounding box center [137, 65] width 88 height 13
type input "P.O. Box 6789"
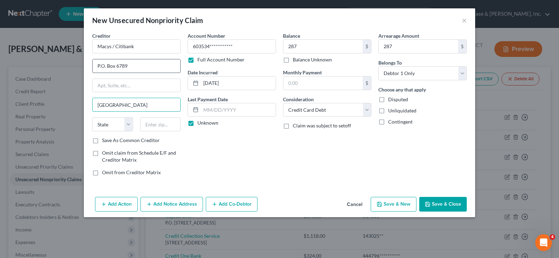
type input "[GEOGRAPHIC_DATA]"
click at [130, 126] on select "State [US_STATE] AK AR AZ CA CO CT DE DC [GEOGRAPHIC_DATA] [GEOGRAPHIC_DATA] GU…" at bounding box center [112, 124] width 41 height 14
select select "43"
click at [92, 117] on select "State [US_STATE] AK AR AZ CA CO CT DE DC [GEOGRAPHIC_DATA] [GEOGRAPHIC_DATA] GU…" at bounding box center [112, 124] width 41 height 14
click at [158, 126] on input "text" at bounding box center [160, 124] width 41 height 14
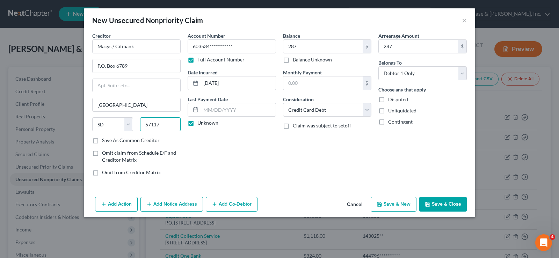
type input "57117"
click at [399, 205] on button "Save & New" at bounding box center [394, 204] width 46 height 15
select select "2"
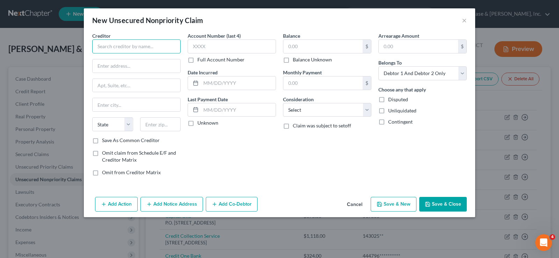
click at [108, 47] on input "text" at bounding box center [136, 46] width 88 height 14
type input "[PERSON_NAME] Bank Corp"
click at [197, 61] on label "Full Account Number" at bounding box center [220, 59] width 47 height 7
click at [200, 61] on input "Full Account Number" at bounding box center [202, 58] width 5 height 5
click at [198, 45] on input "text" at bounding box center [232, 46] width 88 height 14
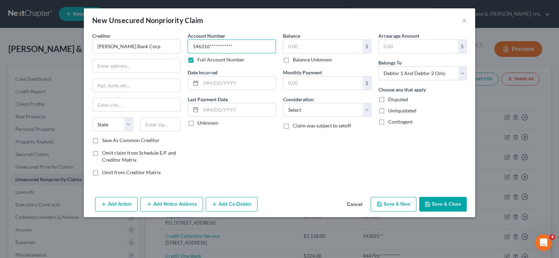
type input "**********"
click at [302, 38] on div "Balance $ Balance Unknown Balance Undetermined $ Balance Unknown" at bounding box center [327, 47] width 88 height 31
click at [301, 50] on input "text" at bounding box center [322, 46] width 79 height 13
type input "670"
click at [395, 46] on input "text" at bounding box center [418, 46] width 79 height 13
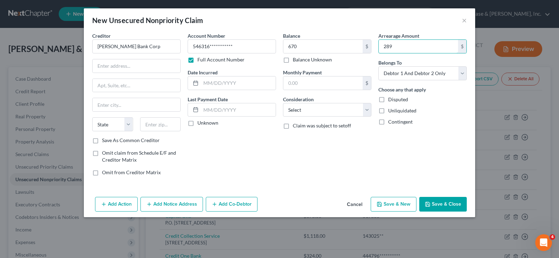
type input "289"
click at [197, 123] on label "Unknown" at bounding box center [207, 122] width 21 height 7
click at [200, 123] on input "Unknown" at bounding box center [202, 121] width 5 height 5
checkbox input "true"
click at [211, 84] on input "text" at bounding box center [238, 83] width 75 height 13
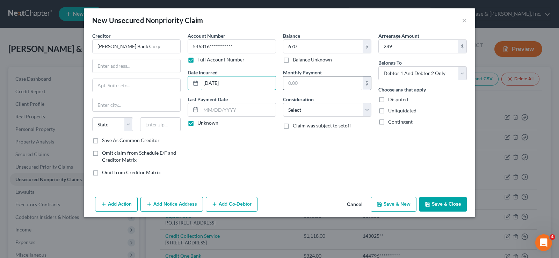
type input "[DATE]"
click at [309, 84] on input "text" at bounding box center [322, 83] width 79 height 13
type input "39"
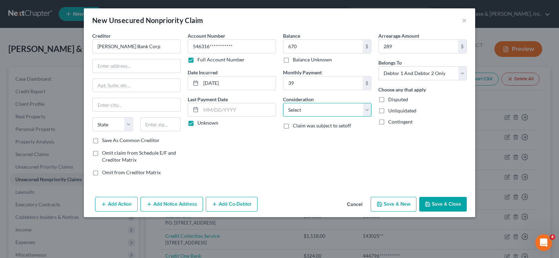
click at [297, 112] on select "Select Cable / Satellite Services Collection Agency Credit Card Debt Debt Couns…" at bounding box center [327, 110] width 88 height 14
select select "2"
click at [283, 103] on select "Select Cable / Satellite Services Collection Agency Credit Card Debt Debt Couns…" at bounding box center [327, 110] width 88 height 14
click at [400, 71] on select "Select Debtor 1 Only Debtor 2 Only Debtor 1 And Debtor 2 Only At Least One Of T…" at bounding box center [422, 73] width 88 height 14
select select "0"
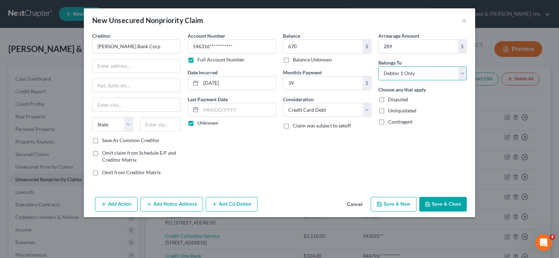
click at [378, 66] on select "Select Debtor 1 Only Debtor 2 Only Debtor 1 And Debtor 2 Only At Least One Of T…" at bounding box center [422, 73] width 88 height 14
click at [119, 66] on input "text" at bounding box center [137, 65] width 88 height 13
type input "P.O. Box 9201"
type input "Old Bethpage"
click at [129, 124] on select "State [US_STATE] AK AR AZ CA CO CT DE DC [GEOGRAPHIC_DATA] [GEOGRAPHIC_DATA] GU…" at bounding box center [112, 124] width 41 height 14
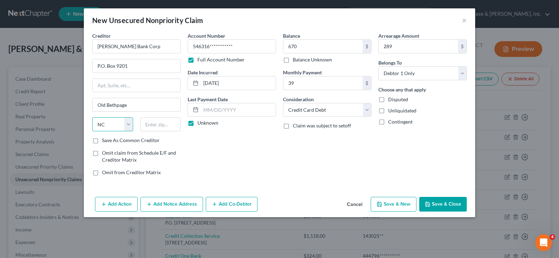
select select "35"
click at [92, 117] on select "State [US_STATE] AK AR AZ CA CO CT DE DC [GEOGRAPHIC_DATA] [GEOGRAPHIC_DATA] GU…" at bounding box center [112, 124] width 41 height 14
click at [161, 127] on input "text" at bounding box center [160, 124] width 41 height 14
type input "11804"
click at [402, 204] on button "Save & New" at bounding box center [394, 204] width 46 height 15
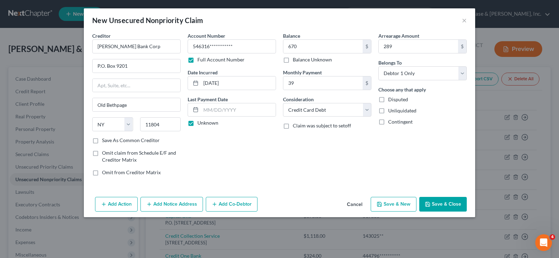
select select "2"
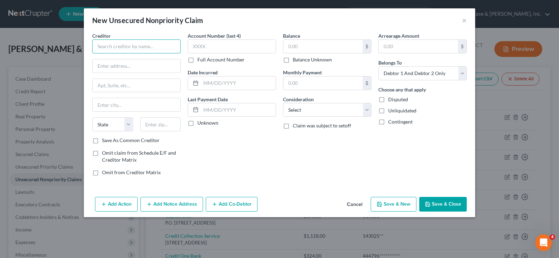
click at [120, 44] on input "text" at bounding box center [136, 46] width 88 height 14
type input "Midland Credit Management"
drag, startPoint x: 296, startPoint y: 44, endPoint x: 289, endPoint y: 43, distance: 7.1
click at [296, 44] on input "text" at bounding box center [322, 46] width 79 height 13
type input "3,360"
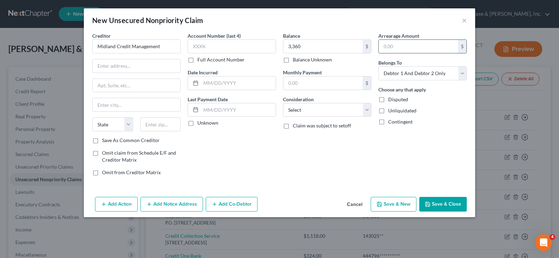
click at [399, 48] on input "text" at bounding box center [418, 46] width 79 height 13
type input "3,360"
click at [197, 60] on label "Full Account Number" at bounding box center [220, 59] width 47 height 7
click at [200, 60] on input "Full Account Number" at bounding box center [202, 58] width 5 height 5
click at [197, 48] on input "text" at bounding box center [232, 46] width 88 height 14
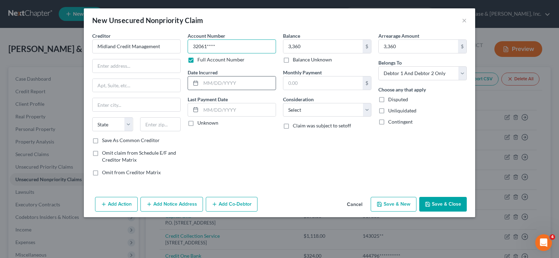
type input "32061****"
click at [211, 87] on input "text" at bounding box center [238, 83] width 75 height 13
type input "[DATE]"
click at [197, 124] on label "Unknown" at bounding box center [207, 122] width 21 height 7
click at [200, 124] on input "Unknown" at bounding box center [202, 121] width 5 height 5
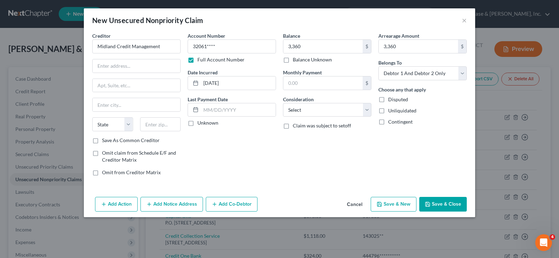
checkbox input "true"
click at [319, 109] on select "Select Cable / Satellite Services Collection Agency Credit Card Debt Debt Couns…" at bounding box center [327, 110] width 88 height 14
select select "1"
click at [283, 103] on select "Select Cable / Satellite Services Collection Agency Credit Card Debt Debt Couns…" at bounding box center [327, 110] width 88 height 14
click at [415, 76] on select "Select Debtor 1 Only Debtor 2 Only Debtor 1 And Debtor 2 Only At Least One Of T…" at bounding box center [422, 73] width 88 height 14
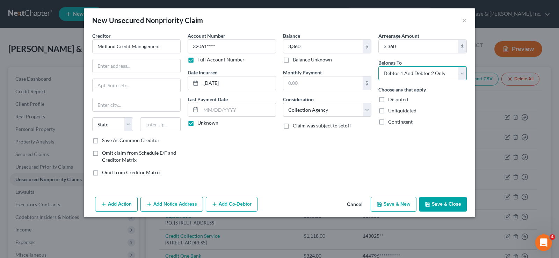
select select "0"
click at [378, 66] on select "Select Debtor 1 Only Debtor 2 Only Debtor 1 And Debtor 2 Only At Least One Of T…" at bounding box center [422, 73] width 88 height 14
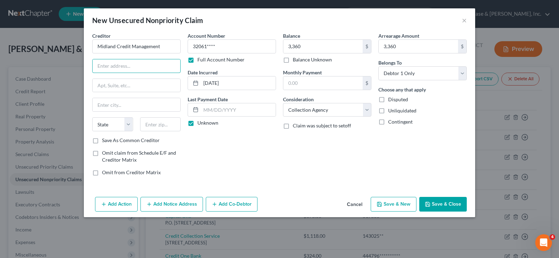
drag, startPoint x: 123, startPoint y: 67, endPoint x: 19, endPoint y: 95, distance: 108.0
click at [123, 67] on input "text" at bounding box center [137, 65] width 88 height 13
type input "[STREET_ADDRESS]"
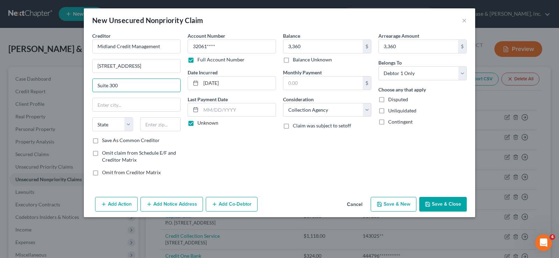
type input "Suite 300"
type input "[PERSON_NAME]"
click at [129, 123] on select "State [US_STATE] AK AR AZ CA CO CT DE DC [GEOGRAPHIC_DATA] [GEOGRAPHIC_DATA] GU…" at bounding box center [112, 124] width 41 height 14
select select "23"
click at [92, 117] on select "State [US_STATE] AK AR AZ CA CO CT DE DC [GEOGRAPHIC_DATA] [GEOGRAPHIC_DATA] GU…" at bounding box center [112, 124] width 41 height 14
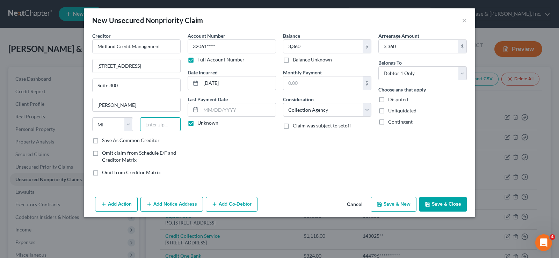
click at [168, 124] on input "text" at bounding box center [160, 124] width 41 height 14
type input "48083"
click at [397, 204] on button "Save & New" at bounding box center [394, 204] width 46 height 15
select select "2"
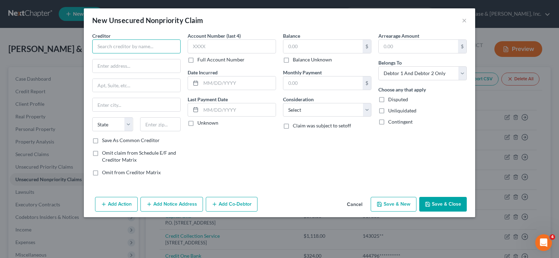
click at [114, 48] on input "text" at bounding box center [136, 46] width 88 height 14
type input "Portfolio Recovery Associates"
click at [310, 47] on input "text" at bounding box center [322, 46] width 79 height 13
type input "5,198"
click at [394, 43] on input "text" at bounding box center [418, 46] width 79 height 13
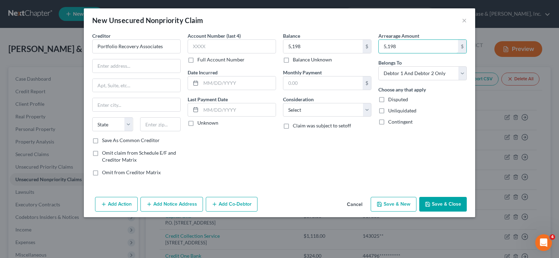
type input "5,198"
click at [197, 61] on label "Full Account Number" at bounding box center [220, 59] width 47 height 7
click at [200, 61] on input "Full Account Number" at bounding box center [202, 58] width 5 height 5
click at [204, 43] on input "text" at bounding box center [232, 46] width 88 height 14
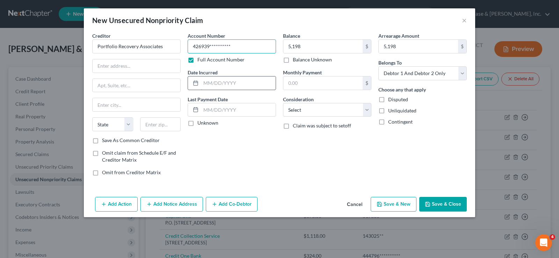
type input "**********"
click at [210, 83] on input "text" at bounding box center [238, 83] width 75 height 13
type input "[DATE]"
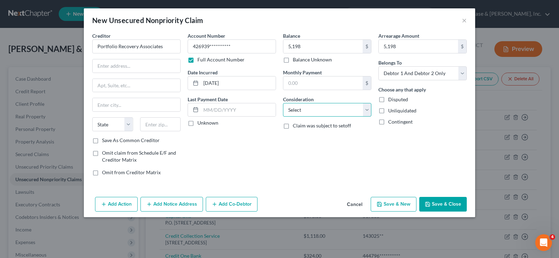
click at [331, 114] on select "Select Cable / Satellite Services Collection Agency Credit Card Debt Debt Couns…" at bounding box center [327, 110] width 88 height 14
select select "2"
click at [283, 103] on select "Select Cable / Satellite Services Collection Agency Credit Card Debt Debt Couns…" at bounding box center [327, 110] width 88 height 14
click at [197, 124] on label "Unknown" at bounding box center [207, 122] width 21 height 7
click at [200, 124] on input "Unknown" at bounding box center [202, 121] width 5 height 5
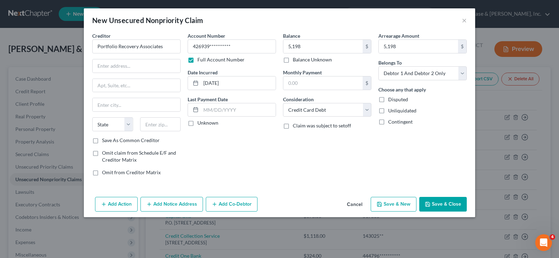
checkbox input "true"
click at [424, 73] on select "Select Debtor 1 Only Debtor 2 Only Debtor 1 And Debtor 2 Only At Least One Of T…" at bounding box center [422, 73] width 88 height 14
select select "0"
click at [378, 66] on select "Select Debtor 1 Only Debtor 2 Only Debtor 1 And Debtor 2 Only At Least One Of T…" at bounding box center [422, 73] width 88 height 14
click at [110, 68] on input "text" at bounding box center [137, 65] width 88 height 13
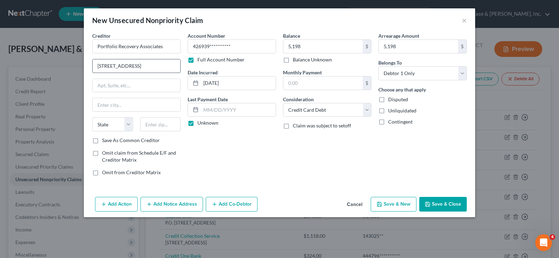
type input "[STREET_ADDRESS]"
type input "Suite 100"
type input "[GEOGRAPHIC_DATA]"
click at [127, 125] on select "State [US_STATE] AK AR AZ CA CO CT DE DC [GEOGRAPHIC_DATA] [GEOGRAPHIC_DATA] GU…" at bounding box center [112, 124] width 41 height 14
select select "48"
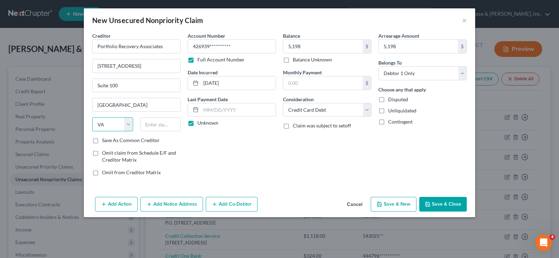
click at [92, 117] on select "State [US_STATE] AK AR AZ CA CO CT DE DC [GEOGRAPHIC_DATA] [GEOGRAPHIC_DATA] GU…" at bounding box center [112, 124] width 41 height 14
click at [155, 125] on input "text" at bounding box center [160, 124] width 41 height 14
type input "23502"
click at [398, 203] on button "Save & New" at bounding box center [394, 204] width 46 height 15
select select "2"
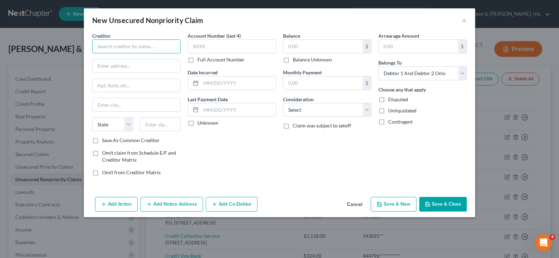
click at [111, 48] on input "text" at bounding box center [136, 46] width 88 height 14
type input "Portfolio Recovery Associates"
click at [197, 60] on label "Full Account Number" at bounding box center [220, 59] width 47 height 7
click at [200, 60] on input "Full Account Number" at bounding box center [202, 58] width 5 height 5
drag, startPoint x: 190, startPoint y: 60, endPoint x: 194, endPoint y: 46, distance: 14.5
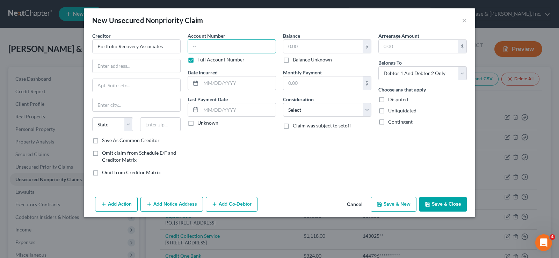
click at [194, 46] on input "text" at bounding box center [232, 46] width 88 height 14
type input "**********"
click at [299, 46] on input "text" at bounding box center [322, 46] width 79 height 13
type input "1,050"
click at [419, 44] on input "text" at bounding box center [418, 46] width 79 height 13
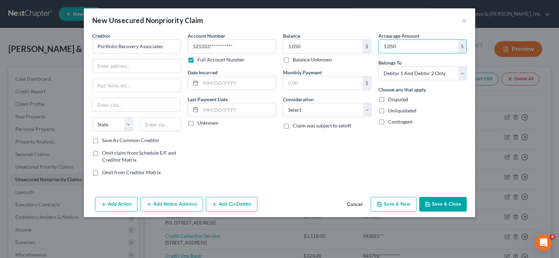
type input "1,050"
click at [197, 124] on label "Unknown" at bounding box center [207, 122] width 21 height 7
click at [200, 124] on input "Unknown" at bounding box center [202, 121] width 5 height 5
checkbox input "true"
click at [206, 85] on input "text" at bounding box center [238, 83] width 75 height 13
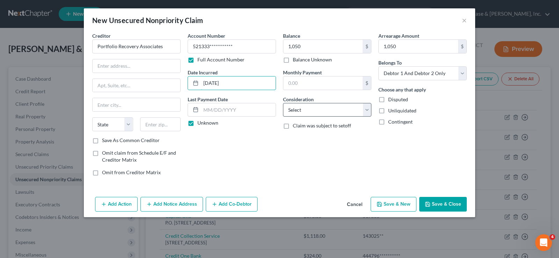
type input "[DATE]"
click at [320, 112] on select "Select Cable / Satellite Services Collection Agency Credit Card Debt Debt Couns…" at bounding box center [327, 110] width 88 height 14
select select "1"
click at [283, 103] on select "Select Cable / Satellite Services Collection Agency Credit Card Debt Debt Couns…" at bounding box center [327, 110] width 88 height 14
click at [404, 75] on select "Select Debtor 1 Only Debtor 2 Only Debtor 1 And Debtor 2 Only At Least One Of T…" at bounding box center [422, 73] width 88 height 14
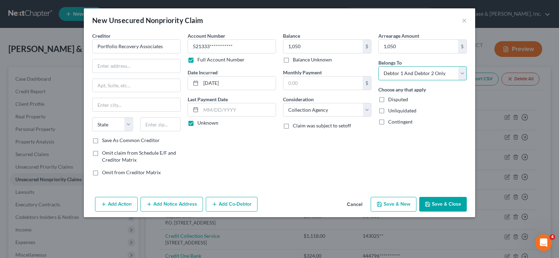
select select "0"
click at [378, 66] on select "Select Debtor 1 Only Debtor 2 Only Debtor 1 And Debtor 2 Only At Least One Of T…" at bounding box center [422, 73] width 88 height 14
click at [110, 66] on input "text" at bounding box center [137, 65] width 88 height 13
type input "[STREET_ADDRESS]"
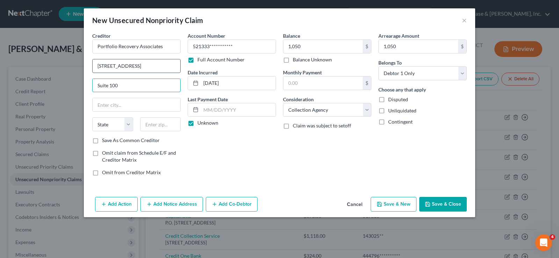
type input "Suite 100"
type input "[GEOGRAPHIC_DATA]"
click at [127, 125] on select "State [US_STATE] AK AR AZ CA CO CT DE DC [GEOGRAPHIC_DATA] [GEOGRAPHIC_DATA] GU…" at bounding box center [112, 124] width 41 height 14
select select "48"
click at [92, 117] on select "State [US_STATE] AK AR AZ CA CO CT DE DC [GEOGRAPHIC_DATA] [GEOGRAPHIC_DATA] GU…" at bounding box center [112, 124] width 41 height 14
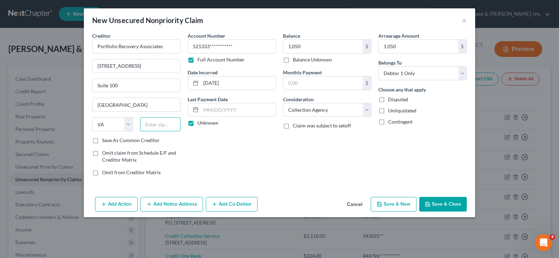
click at [156, 125] on input "text" at bounding box center [160, 124] width 41 height 14
type input "23502"
click at [398, 204] on button "Save & New" at bounding box center [394, 204] width 46 height 15
select select "2"
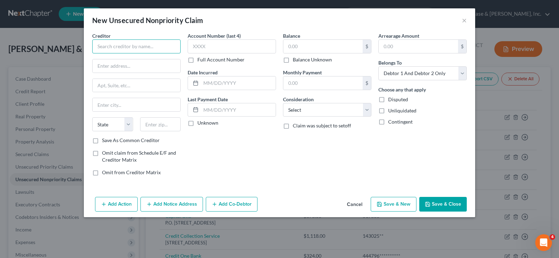
click at [126, 49] on input "text" at bounding box center [136, 46] width 88 height 14
type input "Resurgent / LVNV Funding"
drag, startPoint x: 304, startPoint y: 49, endPoint x: 301, endPoint y: 45, distance: 4.2
click at [305, 49] on input "text" at bounding box center [322, 46] width 79 height 13
type input "109"
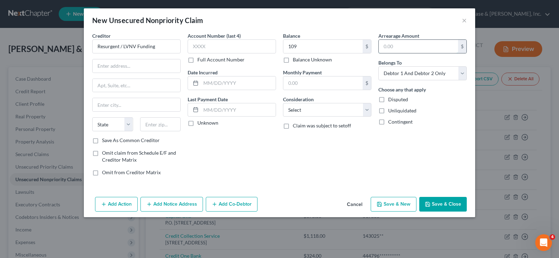
click at [414, 49] on input "text" at bounding box center [418, 46] width 79 height 13
click at [197, 124] on label "Unknown" at bounding box center [207, 122] width 21 height 7
click at [200, 124] on input "Unknown" at bounding box center [202, 121] width 5 height 5
click at [209, 83] on input "text" at bounding box center [238, 83] width 75 height 13
click at [316, 109] on select "Select Cable / Satellite Services Collection Agency Credit Card Debt Debt Couns…" at bounding box center [327, 110] width 88 height 14
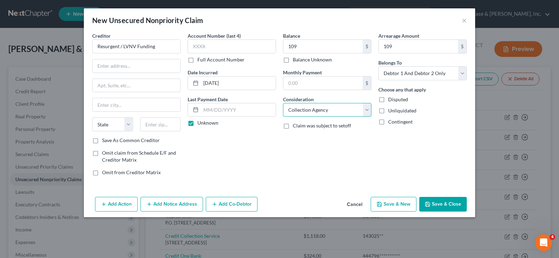
click at [283, 103] on select "Select Cable / Satellite Services Collection Agency Credit Card Debt Debt Couns…" at bounding box center [327, 110] width 88 height 14
click at [410, 72] on select "Select Debtor 1 Only Debtor 2 Only Debtor 1 And Debtor 2 Only At Least One Of T…" at bounding box center [422, 73] width 88 height 14
click at [378, 66] on select "Select Debtor 1 Only Debtor 2 Only Debtor 1 And Debtor 2 Only At Least One Of T…" at bounding box center [422, 73] width 88 height 14
click at [129, 68] on input "text" at bounding box center [137, 65] width 88 height 13
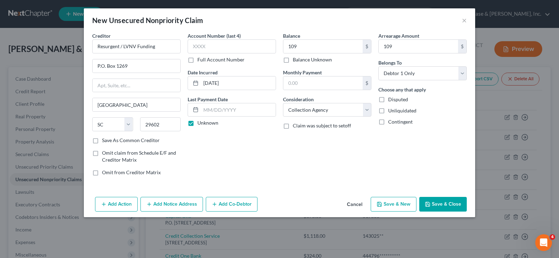
click at [394, 205] on button "Save & New" at bounding box center [394, 204] width 46 height 15
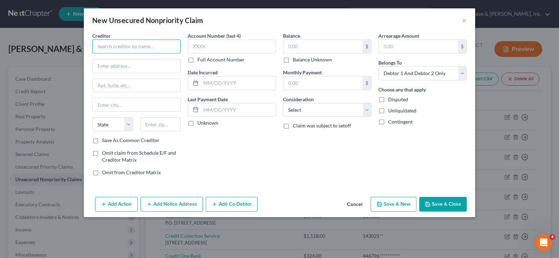
click at [127, 50] on input "text" at bounding box center [136, 46] width 88 height 14
click at [197, 60] on label "Full Account Number" at bounding box center [220, 59] width 47 height 7
click at [200, 60] on input "Full Account Number" at bounding box center [202, 58] width 5 height 5
click at [198, 49] on input "text" at bounding box center [232, 46] width 88 height 14
click at [309, 51] on input "text" at bounding box center [322, 46] width 79 height 13
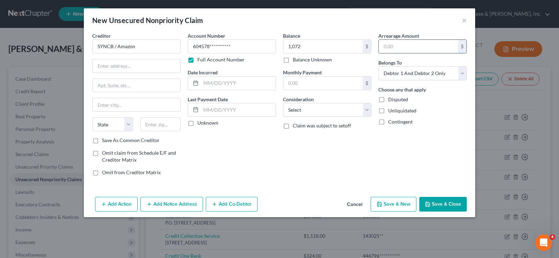
click at [398, 45] on input "text" at bounding box center [418, 46] width 79 height 13
click at [241, 86] on input "text" at bounding box center [238, 83] width 75 height 13
click at [197, 124] on label "Unknown" at bounding box center [207, 122] width 21 height 7
click at [200, 124] on input "Unknown" at bounding box center [202, 121] width 5 height 5
click at [310, 112] on select "Select Cable / Satellite Services Collection Agency Credit Card Debt Debt Couns…" at bounding box center [327, 110] width 88 height 14
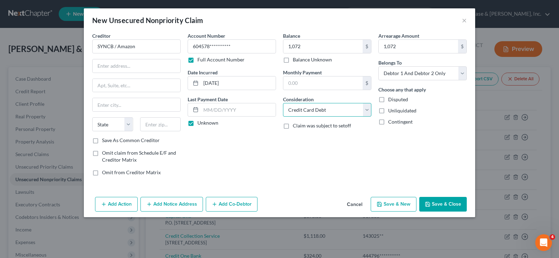
click at [283, 103] on select "Select Cable / Satellite Services Collection Agency Credit Card Debt Debt Couns…" at bounding box center [327, 110] width 88 height 14
click at [408, 71] on select "Select Debtor 1 Only Debtor 2 Only Debtor 1 And Debtor 2 Only At Least One Of T…" at bounding box center [422, 73] width 88 height 14
click at [378, 66] on select "Select Debtor 1 Only Debtor 2 Only Debtor 1 And Debtor 2 Only At Least One Of T…" at bounding box center [422, 73] width 88 height 14
click at [110, 68] on input "text" at bounding box center [137, 65] width 88 height 13
click at [401, 204] on button "Save & New" at bounding box center [394, 204] width 46 height 15
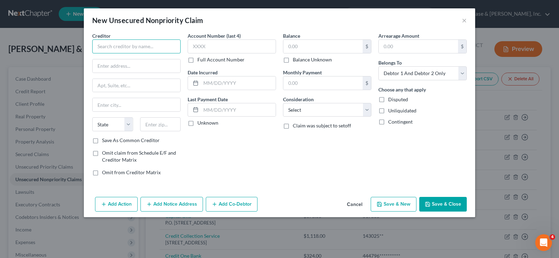
click at [116, 51] on input "text" at bounding box center [136, 46] width 88 height 14
click at [197, 60] on label "Full Account Number" at bounding box center [220, 59] width 47 height 7
click at [200, 60] on input "Full Account Number" at bounding box center [202, 58] width 5 height 5
click at [204, 46] on input "text" at bounding box center [232, 46] width 88 height 14
click at [314, 41] on input "text" at bounding box center [322, 46] width 79 height 13
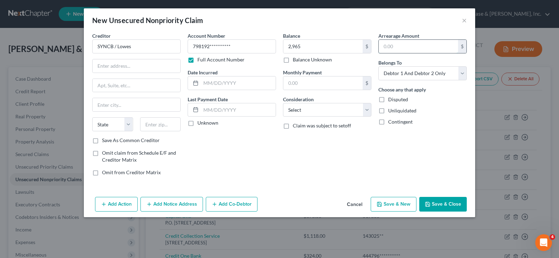
click at [395, 44] on input "text" at bounding box center [418, 46] width 79 height 13
click at [222, 83] on input "text" at bounding box center [238, 83] width 75 height 13
click at [197, 124] on label "Unknown" at bounding box center [207, 122] width 21 height 7
click at [200, 124] on input "Unknown" at bounding box center [202, 121] width 5 height 5
click at [315, 108] on select "Select Cable / Satellite Services Collection Agency Credit Card Debt Debt Couns…" at bounding box center [327, 110] width 88 height 14
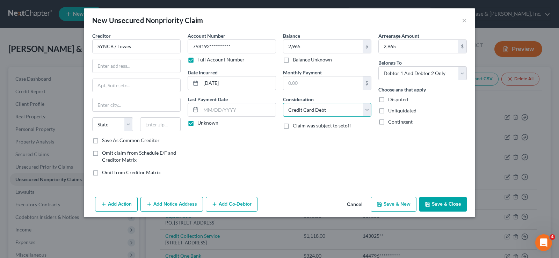
click at [283, 103] on select "Select Cable / Satellite Services Collection Agency Credit Card Debt Debt Couns…" at bounding box center [327, 110] width 88 height 14
click at [401, 71] on select "Select Debtor 1 Only Debtor 2 Only Debtor 1 And Debtor 2 Only At Least One Of T…" at bounding box center [422, 73] width 88 height 14
click at [378, 66] on select "Select Debtor 1 Only Debtor 2 Only Debtor 1 And Debtor 2 Only At Least One Of T…" at bounding box center [422, 73] width 88 height 14
click at [121, 68] on input "text" at bounding box center [137, 65] width 88 height 13
click at [395, 205] on button "Save & New" at bounding box center [394, 204] width 46 height 15
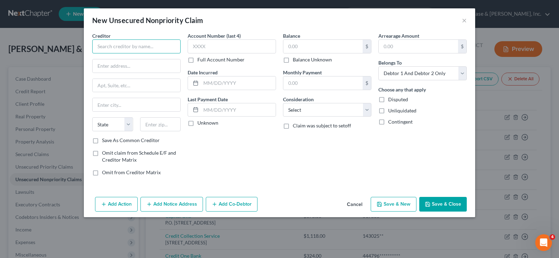
click at [131, 49] on input "text" at bounding box center [136, 46] width 88 height 14
click at [197, 60] on label "Full Account Number" at bounding box center [220, 59] width 47 height 7
click at [200, 60] on input "Full Account Number" at bounding box center [202, 58] width 5 height 5
click at [202, 46] on input "text" at bounding box center [232, 46] width 88 height 14
click at [297, 45] on input "text" at bounding box center [322, 46] width 79 height 13
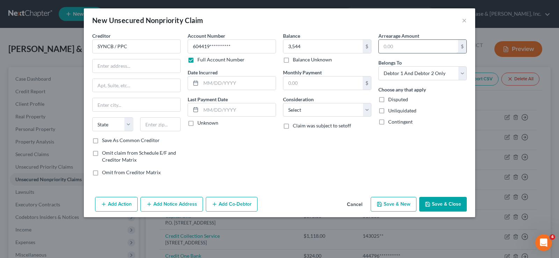
click at [416, 45] on input "text" at bounding box center [418, 46] width 79 height 13
click at [206, 83] on input "text" at bounding box center [238, 83] width 75 height 13
click at [197, 125] on label "Unknown" at bounding box center [207, 122] width 21 height 7
click at [200, 124] on input "Unknown" at bounding box center [202, 121] width 5 height 5
click at [322, 111] on select "Select Cable / Satellite Services Collection Agency Credit Card Debt Debt Couns…" at bounding box center [327, 110] width 88 height 14
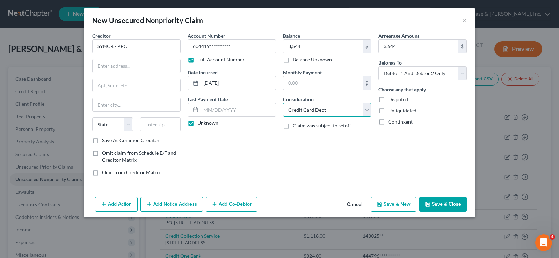
click at [283, 103] on select "Select Cable / Satellite Services Collection Agency Credit Card Debt Debt Couns…" at bounding box center [327, 110] width 88 height 14
click at [408, 73] on select "Select Debtor 1 Only Debtor 2 Only Debtor 1 And Debtor 2 Only At Least One Of T…" at bounding box center [422, 73] width 88 height 14
click at [378, 66] on select "Select Debtor 1 Only Debtor 2 Only Debtor 1 And Debtor 2 Only At Least One Of T…" at bounding box center [422, 73] width 88 height 14
click at [402, 73] on select "Select Debtor 1 Only Debtor 2 Only Debtor 1 And Debtor 2 Only At Least One Of T…" at bounding box center [422, 73] width 88 height 14
click at [378, 66] on select "Select Debtor 1 Only Debtor 2 Only Debtor 1 And Debtor 2 Only At Least One Of T…" at bounding box center [422, 73] width 88 height 14
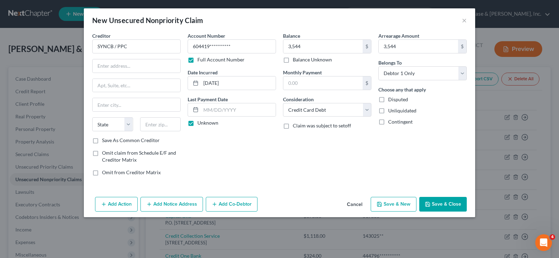
click at [290, 181] on div "Balance 3,544.00 $ Balance Unknown Balance Undetermined 3,544 $ Balance Unknown…" at bounding box center [326, 107] width 95 height 150
click at [110, 67] on input "text" at bounding box center [137, 65] width 88 height 13
click at [103, 107] on input "text" at bounding box center [137, 104] width 88 height 13
click at [106, 126] on select "State [US_STATE] AK AR AZ CA CO CT DE DC [GEOGRAPHIC_DATA] [GEOGRAPHIC_DATA] GU…" at bounding box center [112, 124] width 41 height 14
click at [92, 117] on select "State [US_STATE] AK AR AZ CA CO CT DE DC [GEOGRAPHIC_DATA] [GEOGRAPHIC_DATA] GU…" at bounding box center [112, 124] width 41 height 14
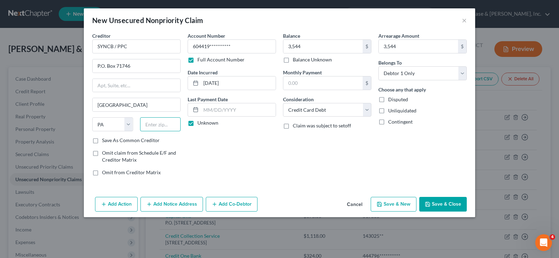
click at [162, 126] on input "text" at bounding box center [160, 124] width 41 height 14
click at [389, 202] on button "Save & New" at bounding box center [394, 204] width 46 height 15
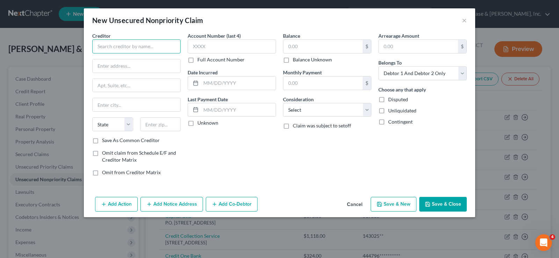
click at [111, 50] on input "text" at bounding box center [136, 46] width 88 height 14
click at [197, 61] on label "Full Account Number" at bounding box center [220, 59] width 47 height 7
click at [200, 61] on input "Full Account Number" at bounding box center [202, 58] width 5 height 5
click at [195, 48] on input "text" at bounding box center [232, 46] width 88 height 14
click at [292, 46] on input "text" at bounding box center [322, 46] width 79 height 13
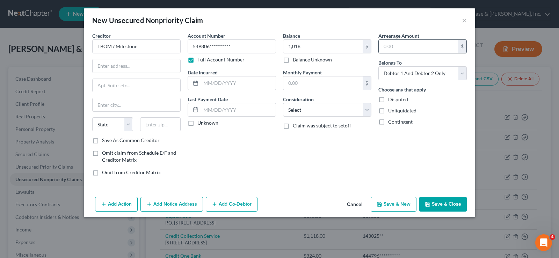
click at [398, 44] on input "text" at bounding box center [418, 46] width 79 height 13
click at [213, 83] on input "text" at bounding box center [238, 83] width 75 height 13
click at [304, 81] on input "text" at bounding box center [322, 83] width 79 height 13
click at [406, 75] on select "Select Debtor 1 Only Debtor 2 Only Debtor 1 And Debtor 2 Only At Least One Of T…" at bounding box center [422, 73] width 88 height 14
click at [378, 66] on select "Select Debtor 1 Only Debtor 2 Only Debtor 1 And Debtor 2 Only At Least One Of T…" at bounding box center [422, 73] width 88 height 14
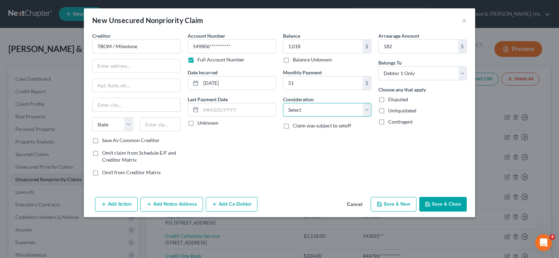
click at [313, 112] on select "Select Cable / Satellite Services Collection Agency Credit Card Debt Debt Couns…" at bounding box center [327, 110] width 88 height 14
click at [283, 103] on select "Select Cable / Satellite Services Collection Agency Credit Card Debt Debt Couns…" at bounding box center [327, 110] width 88 height 14
click at [197, 124] on label "Unknown" at bounding box center [207, 122] width 21 height 7
click at [200, 124] on input "Unknown" at bounding box center [202, 121] width 5 height 5
click at [116, 66] on input "text" at bounding box center [137, 65] width 88 height 13
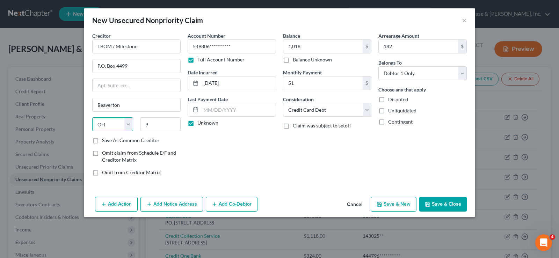
click at [131, 123] on select "State [US_STATE] AK AR AZ CA CO CT DE DC [GEOGRAPHIC_DATA] [GEOGRAPHIC_DATA] GU…" at bounding box center [112, 124] width 41 height 14
click at [92, 117] on select "State [US_STATE] AK AR AZ CA CO CT DE DC [GEOGRAPHIC_DATA] [GEOGRAPHIC_DATA] GU…" at bounding box center [112, 124] width 41 height 14
click at [165, 125] on input "9" at bounding box center [160, 124] width 41 height 14
click at [398, 205] on button "Save & New" at bounding box center [394, 204] width 46 height 15
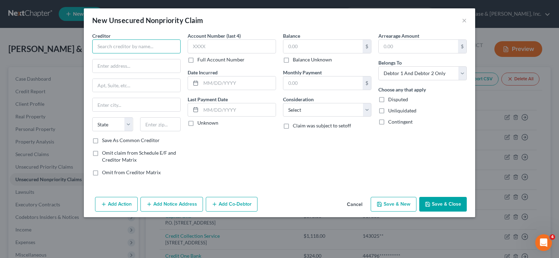
click at [127, 48] on input "text" at bounding box center [136, 46] width 88 height 14
click at [197, 61] on label "Full Account Number" at bounding box center [220, 59] width 47 height 7
click at [200, 61] on input "Full Account Number" at bounding box center [202, 58] width 5 height 5
click at [197, 46] on input "text" at bounding box center [232, 46] width 88 height 14
click at [307, 47] on input "text" at bounding box center [322, 46] width 79 height 13
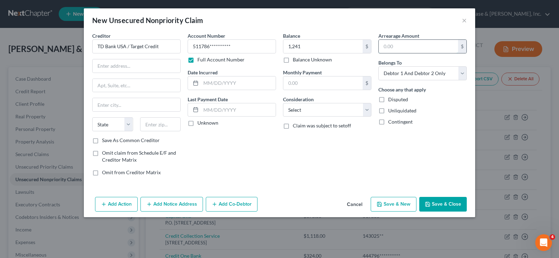
click at [415, 45] on input "text" at bounding box center [418, 46] width 79 height 13
click at [235, 87] on input "text" at bounding box center [238, 83] width 75 height 13
click at [197, 124] on label "Unknown" at bounding box center [207, 122] width 21 height 7
click at [200, 124] on input "Unknown" at bounding box center [202, 121] width 5 height 5
click at [305, 113] on select "Select Cable / Satellite Services Collection Agency Credit Card Debt Debt Couns…" at bounding box center [327, 110] width 88 height 14
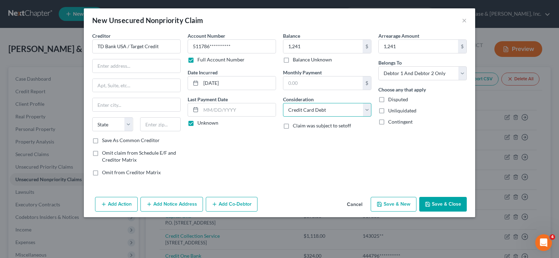
click at [283, 103] on select "Select Cable / Satellite Services Collection Agency Credit Card Debt Debt Couns…" at bounding box center [327, 110] width 88 height 14
click at [393, 70] on select "Select Debtor 1 Only Debtor 2 Only Debtor 1 And Debtor 2 Only At Least One Of T…" at bounding box center [422, 73] width 88 height 14
click at [378, 66] on select "Select Debtor 1 Only Debtor 2 Only Debtor 1 And Debtor 2 Only At Least One Of T…" at bounding box center [422, 73] width 88 height 14
click at [356, 160] on div "Balance 1,241.00 $ Balance Unknown Balance Undetermined 1,241 $ Balance Unknown…" at bounding box center [326, 107] width 95 height 150
click at [118, 67] on input "text" at bounding box center [137, 65] width 88 height 13
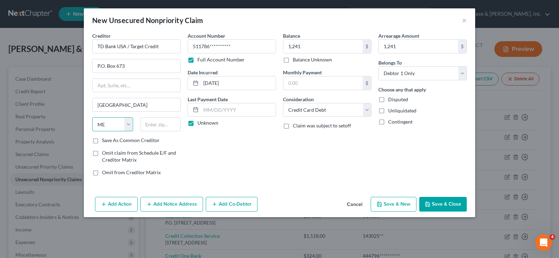
click at [129, 127] on select "State [US_STATE] AK AR AZ CA CO CT DE DC [GEOGRAPHIC_DATA] [GEOGRAPHIC_DATA] GU…" at bounding box center [112, 124] width 41 height 14
click at [92, 117] on select "State [US_STATE] AK AR AZ CA CO CT DE DC [GEOGRAPHIC_DATA] [GEOGRAPHIC_DATA] GU…" at bounding box center [112, 124] width 41 height 14
click at [150, 124] on input "text" at bounding box center [160, 124] width 41 height 14
click at [407, 206] on button "Save & New" at bounding box center [394, 204] width 46 height 15
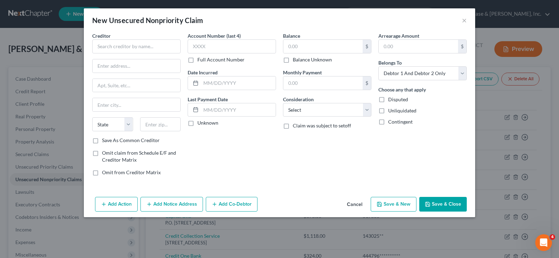
click at [348, 205] on button "Cancel" at bounding box center [354, 205] width 27 height 14
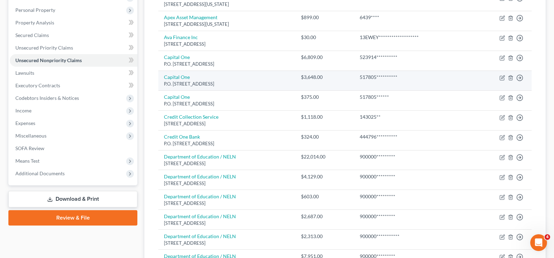
scroll to position [20, 0]
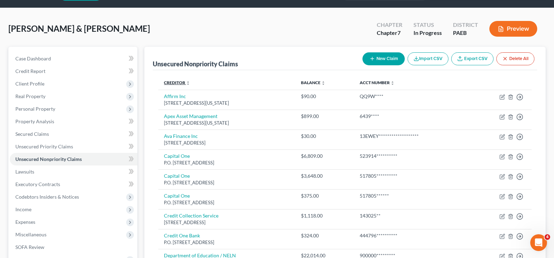
click at [187, 82] on icon "unfold_more" at bounding box center [188, 83] width 4 height 4
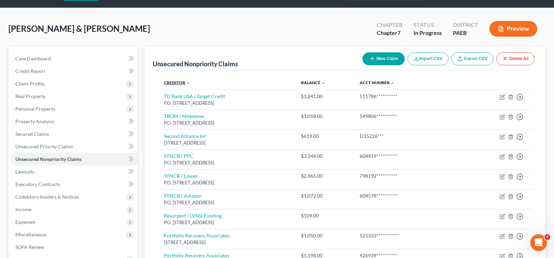
click at [187, 82] on icon "expand_less" at bounding box center [188, 83] width 4 height 4
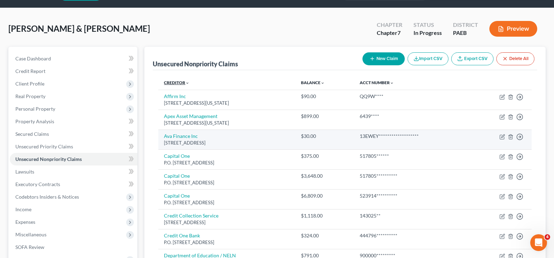
scroll to position [55, 0]
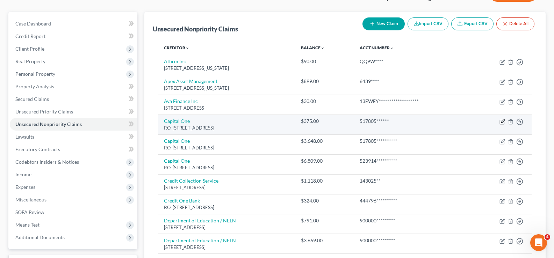
click at [501, 122] on icon "button" at bounding box center [502, 122] width 6 height 6
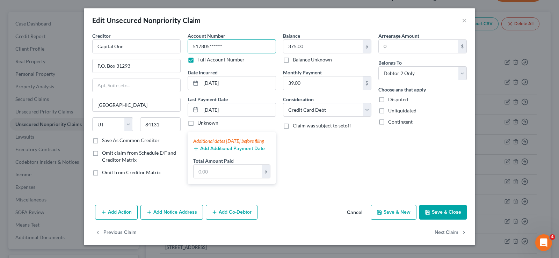
click at [206, 45] on input "517805******" at bounding box center [232, 46] width 88 height 14
click at [449, 220] on button "Save & Close" at bounding box center [443, 212] width 48 height 15
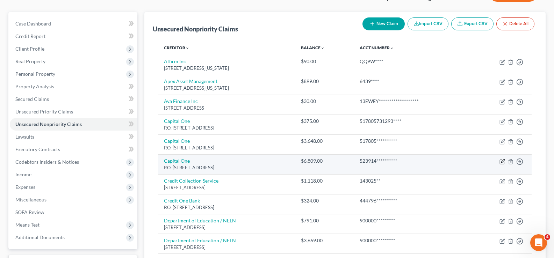
click at [503, 163] on icon "button" at bounding box center [502, 162] width 6 height 6
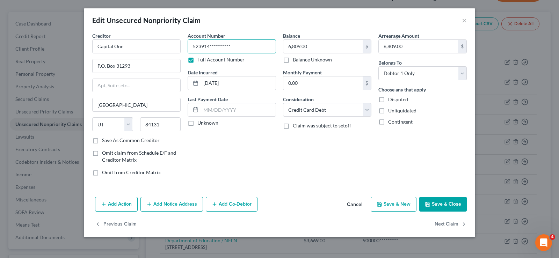
click at [210, 46] on input "**********" at bounding box center [232, 46] width 88 height 14
click at [438, 205] on button "Save & Close" at bounding box center [443, 204] width 48 height 15
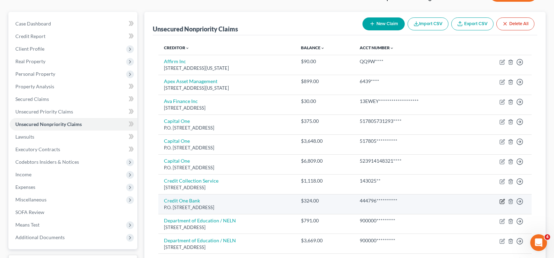
click at [502, 202] on icon "button" at bounding box center [502, 200] width 3 height 3
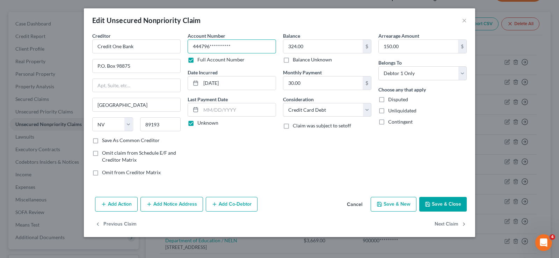
click at [210, 46] on input "**********" at bounding box center [232, 46] width 88 height 14
click at [448, 204] on button "Save & Close" at bounding box center [443, 204] width 48 height 15
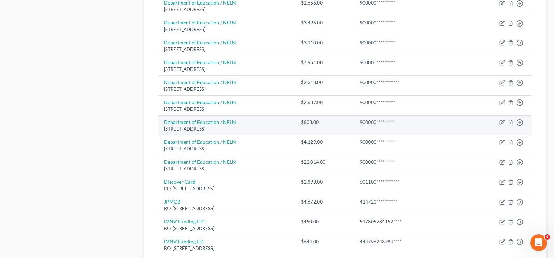
scroll to position [370, 0]
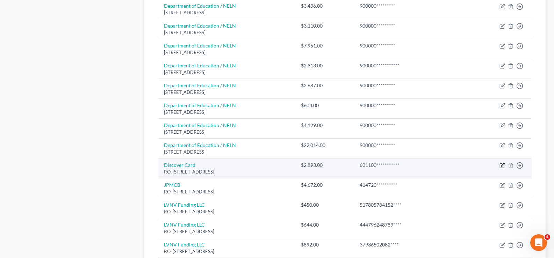
click at [502, 165] on icon "button" at bounding box center [502, 165] width 3 height 3
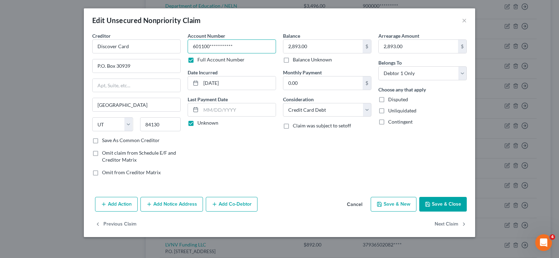
click at [209, 45] on input "**********" at bounding box center [232, 46] width 88 height 14
click at [442, 203] on button "Save & Close" at bounding box center [443, 204] width 48 height 15
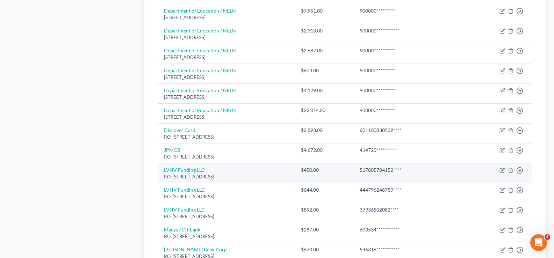
scroll to position [439, 0]
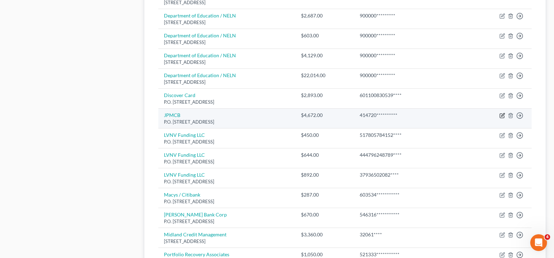
click at [504, 117] on icon "button" at bounding box center [502, 116] width 4 height 4
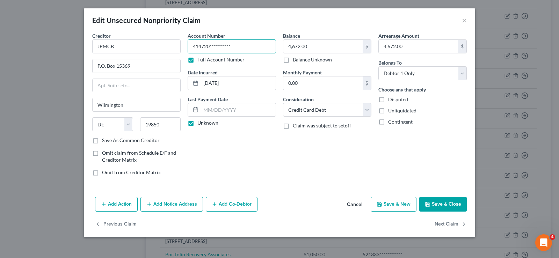
click at [209, 45] on input "**********" at bounding box center [232, 46] width 88 height 14
click at [447, 205] on button "Save & Close" at bounding box center [443, 204] width 48 height 15
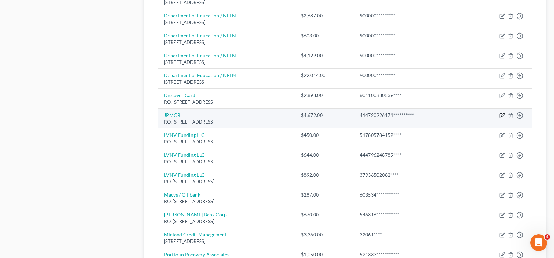
click at [503, 116] on icon "button" at bounding box center [502, 116] width 6 height 6
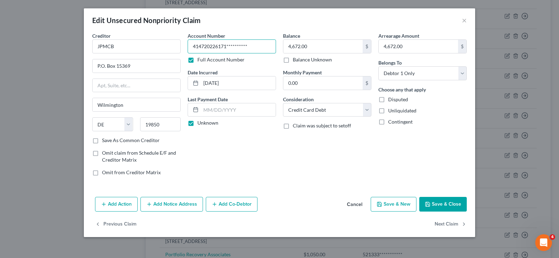
click at [252, 46] on input "**********" at bounding box center [232, 46] width 88 height 14
click at [452, 205] on button "Save & Close" at bounding box center [443, 204] width 48 height 15
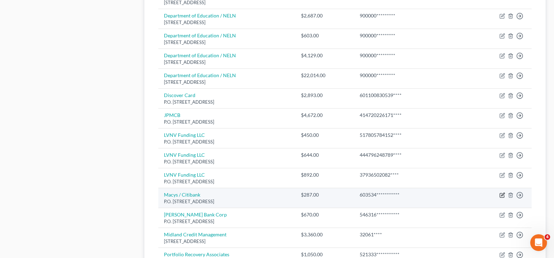
click at [501, 195] on icon "button" at bounding box center [502, 195] width 6 height 6
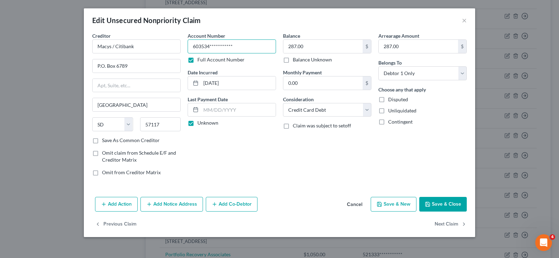
click at [209, 45] on input "**********" at bounding box center [232, 46] width 88 height 14
click at [443, 202] on button "Save & Close" at bounding box center [443, 204] width 48 height 15
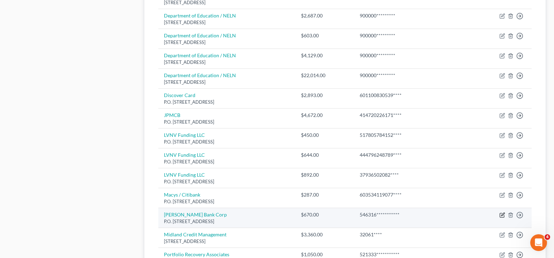
click at [502, 216] on icon "button" at bounding box center [502, 215] width 6 height 6
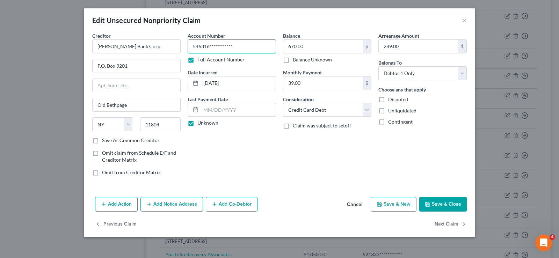
click at [210, 46] on input "**********" at bounding box center [232, 46] width 88 height 14
click at [448, 206] on button "Save & Close" at bounding box center [443, 204] width 48 height 15
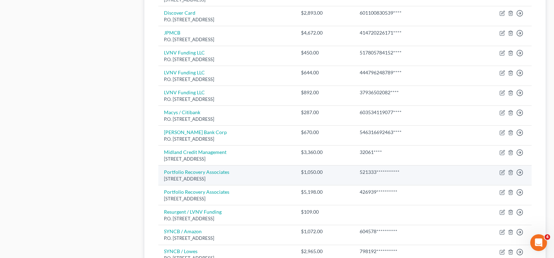
scroll to position [544, 0]
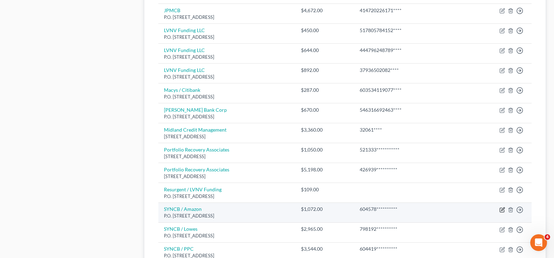
click at [502, 210] on icon "button" at bounding box center [502, 210] width 6 height 6
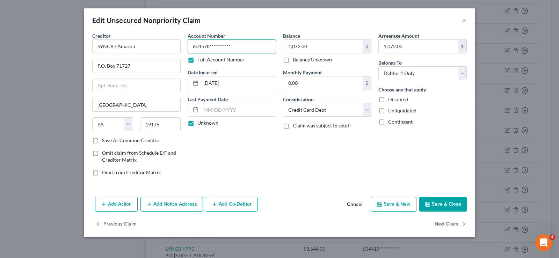
click at [210, 47] on input "**********" at bounding box center [232, 46] width 88 height 14
click at [450, 205] on button "Save & Close" at bounding box center [443, 204] width 48 height 15
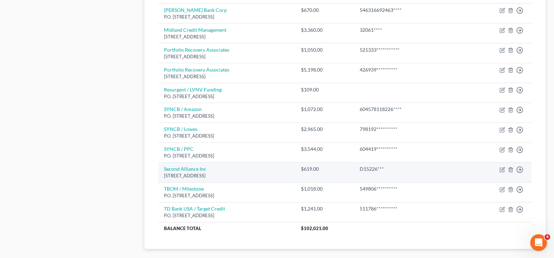
scroll to position [684, 0]
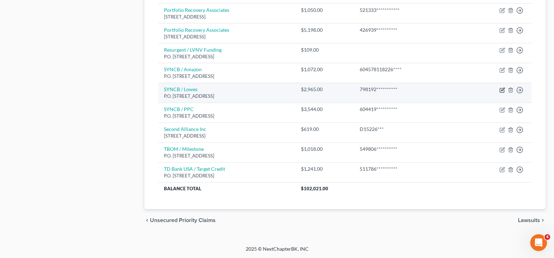
click at [503, 90] on icon "button" at bounding box center [502, 90] width 6 height 6
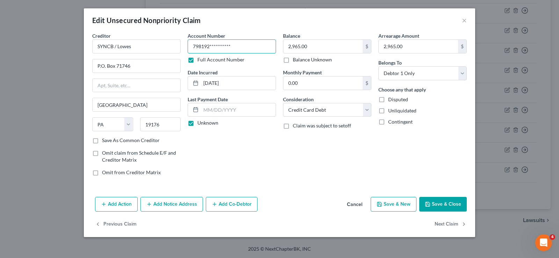
click at [210, 45] on input "**********" at bounding box center [232, 46] width 88 height 14
click at [447, 206] on button "Save & Close" at bounding box center [443, 204] width 48 height 15
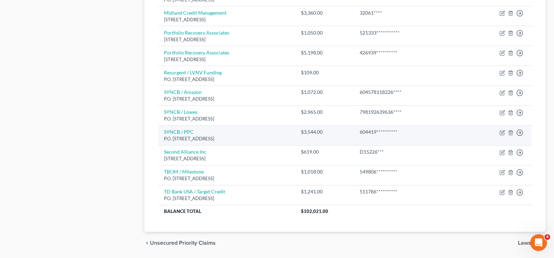
scroll to position [649, 0]
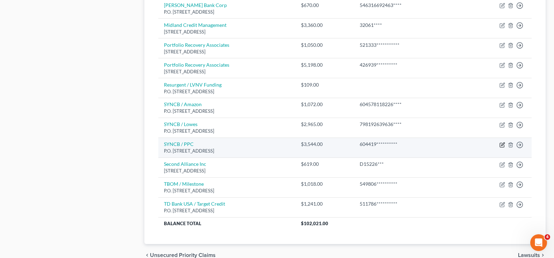
click at [503, 145] on icon "button" at bounding box center [502, 145] width 6 height 6
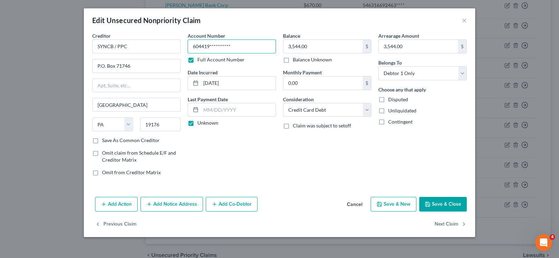
click at [210, 44] on input "**********" at bounding box center [232, 46] width 88 height 14
click at [448, 207] on button "Save & Close" at bounding box center [443, 204] width 48 height 15
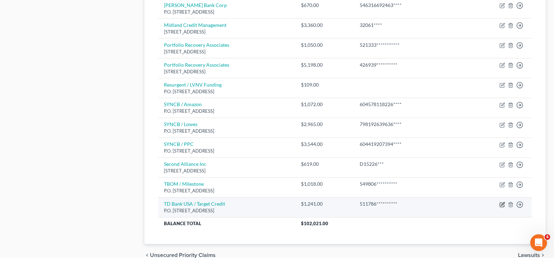
click at [503, 205] on icon "button" at bounding box center [502, 203] width 3 height 3
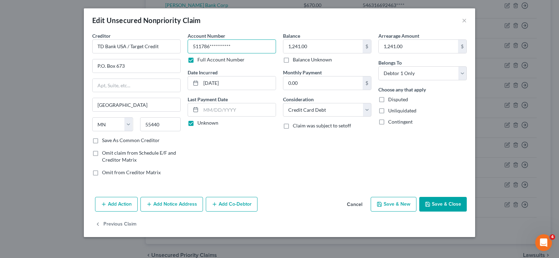
click at [210, 46] on input "**********" at bounding box center [232, 46] width 88 height 14
click at [452, 206] on button "Save & Close" at bounding box center [443, 204] width 48 height 15
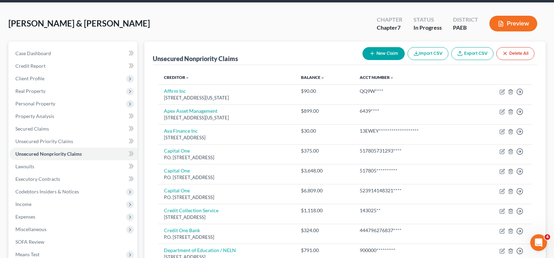
scroll to position [20, 0]
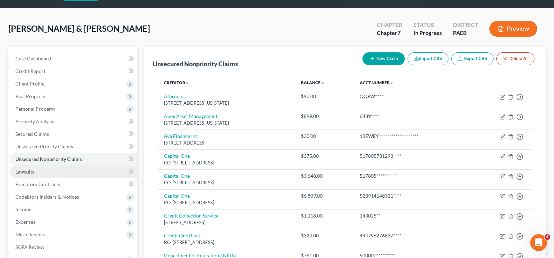
click at [23, 171] on span "Lawsuits" at bounding box center [24, 172] width 19 height 6
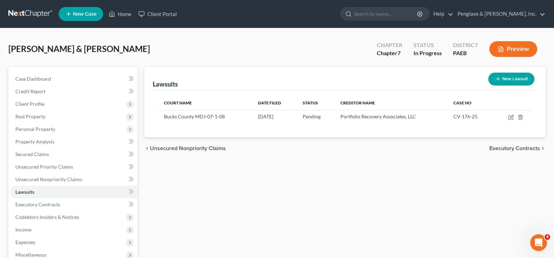
click at [502, 78] on button "New Lawsuit" at bounding box center [511, 79] width 46 height 13
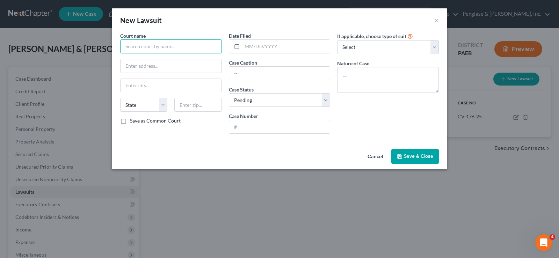
click at [153, 48] on input "text" at bounding box center [171, 46] width 102 height 14
click at [146, 48] on input "Bucks COunty COurt of Common Pleas" at bounding box center [171, 46] width 102 height 14
click at [162, 45] on input "Bucks County COurt of Common Pleas" at bounding box center [171, 46] width 102 height 14
click at [155, 65] on input "text" at bounding box center [171, 65] width 101 height 13
click at [263, 42] on input "text" at bounding box center [286, 46] width 88 height 13
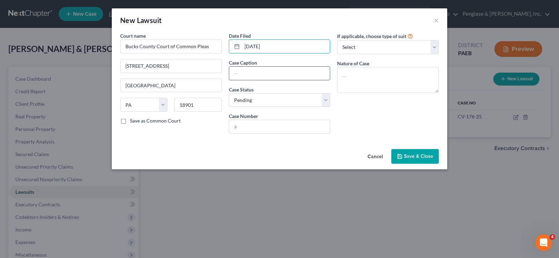
click at [256, 73] on input "text" at bounding box center [279, 73] width 101 height 13
click at [307, 102] on select "Select Pending On Appeal Concluded" at bounding box center [280, 100] width 102 height 14
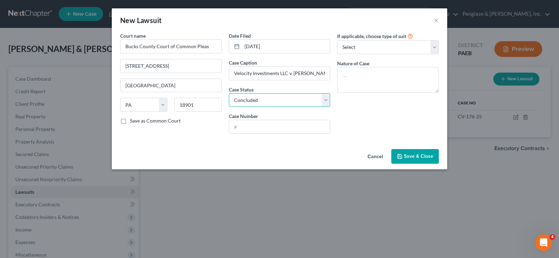
click at [229, 93] on select "Select Pending On Appeal Concluded" at bounding box center [280, 100] width 102 height 14
click at [267, 129] on input "text" at bounding box center [279, 126] width 101 height 13
click at [432, 46] on select "Select Repossession Garnishment Foreclosure Attached, Seized, Or Levied Other" at bounding box center [388, 47] width 102 height 14
click at [337, 40] on select "Select Repossession Garnishment Foreclosure Attached, Seized, Or Levied Other" at bounding box center [388, 47] width 102 height 14
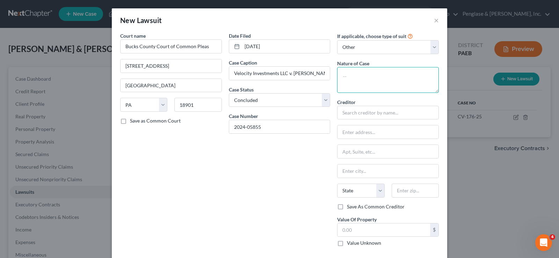
click at [366, 85] on textarea at bounding box center [388, 80] width 102 height 26
click at [363, 111] on input "text" at bounding box center [388, 113] width 102 height 14
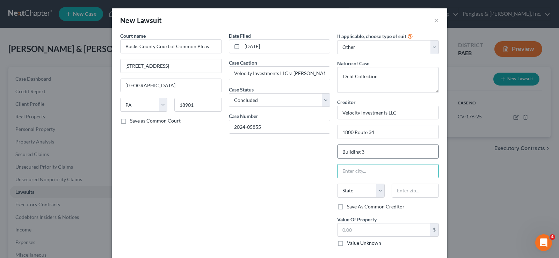
click at [366, 151] on input "Building 3" at bounding box center [387, 151] width 101 height 13
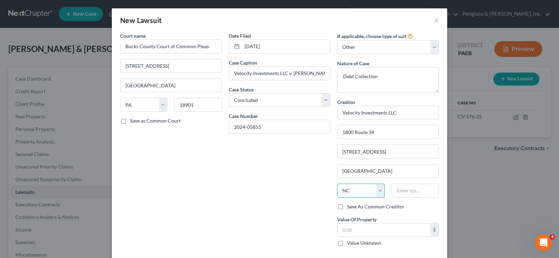
click at [378, 192] on select "State [US_STATE] AK AR AZ CA CO CT DE DC [GEOGRAPHIC_DATA] [GEOGRAPHIC_DATA] GU…" at bounding box center [360, 191] width 47 height 14
click at [337, 184] on select "State [US_STATE] AK AR AZ CA CO CT DE DC [GEOGRAPHIC_DATA] [GEOGRAPHIC_DATA] GU…" at bounding box center [360, 191] width 47 height 14
click at [400, 196] on input "text" at bounding box center [415, 191] width 47 height 14
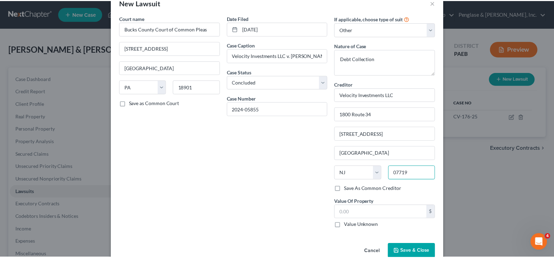
scroll to position [32, 0]
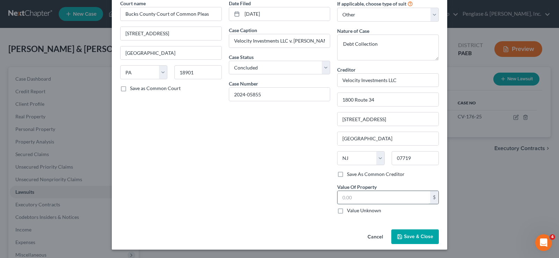
click at [353, 199] on input "text" at bounding box center [383, 197] width 93 height 13
click at [349, 198] on input "text" at bounding box center [383, 197] width 93 height 13
click at [407, 236] on span "Save & Close" at bounding box center [418, 237] width 29 height 6
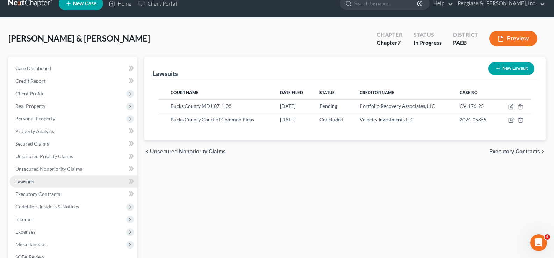
scroll to position [8, 0]
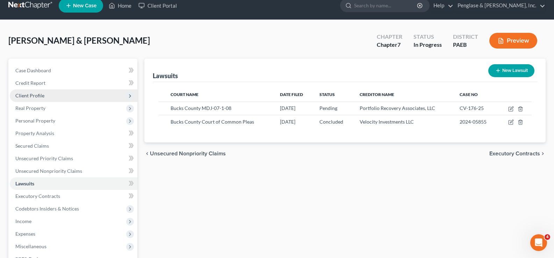
click at [35, 96] on span "Client Profile" at bounding box center [29, 96] width 29 height 6
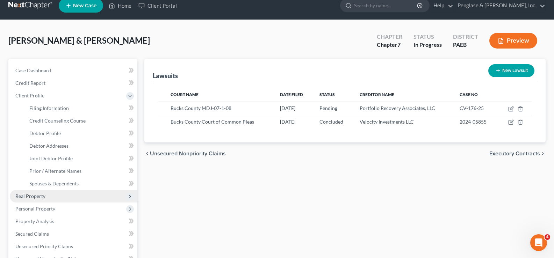
click at [31, 197] on span "Real Property" at bounding box center [30, 196] width 30 height 6
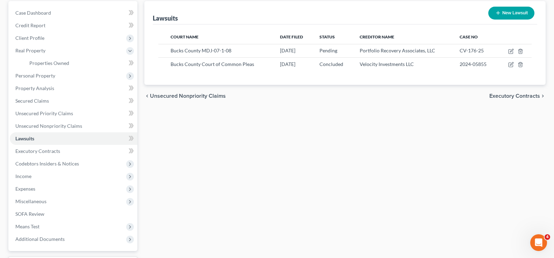
scroll to position [78, 0]
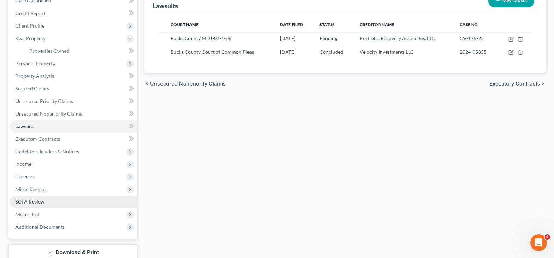
click at [38, 204] on span "SOFA Review" at bounding box center [29, 202] width 29 height 6
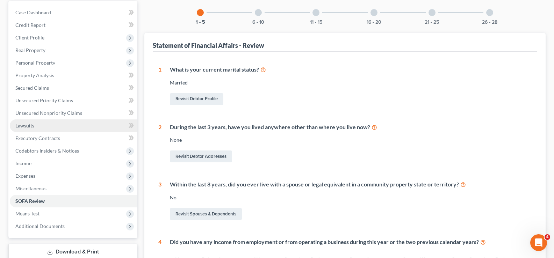
scroll to position [70, 0]
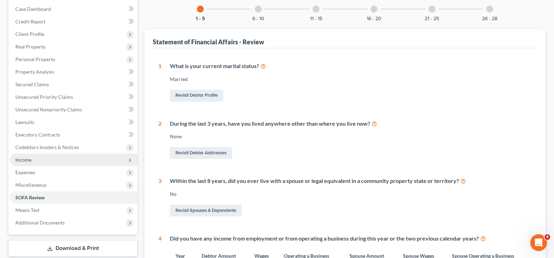
click at [23, 159] on span "Income" at bounding box center [23, 160] width 16 height 6
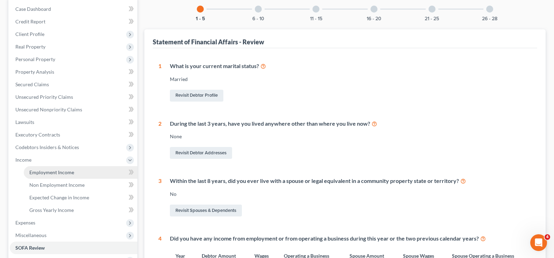
click at [39, 170] on span "Employment Income" at bounding box center [51, 172] width 45 height 6
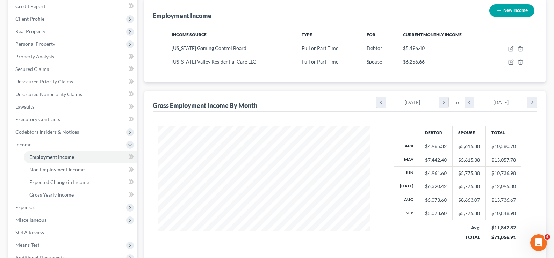
scroll to position [70, 0]
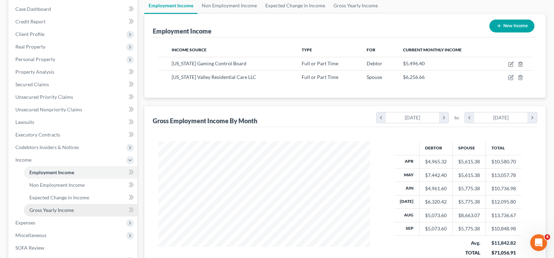
click at [51, 212] on span "Gross Yearly Income" at bounding box center [51, 210] width 44 height 6
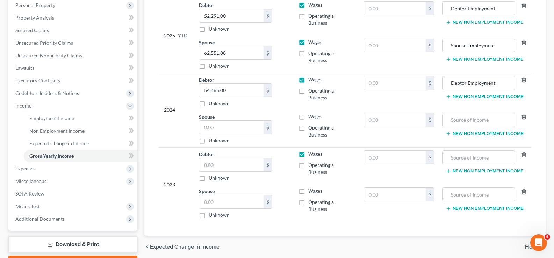
scroll to position [140, 0]
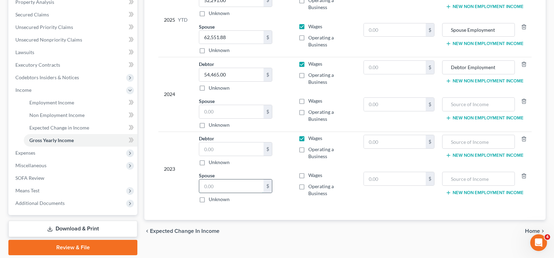
click at [215, 188] on input "text" at bounding box center [231, 186] width 64 height 13
click at [221, 113] on input "text" at bounding box center [231, 111] width 64 height 13
click at [213, 149] on input "text" at bounding box center [231, 149] width 64 height 13
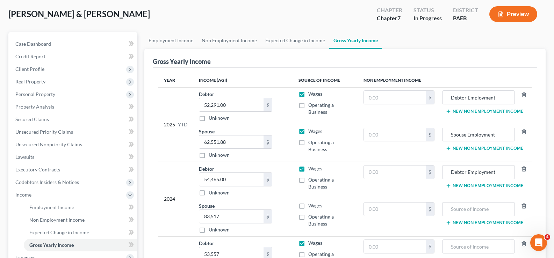
scroll to position [70, 0]
